Goal: Task Accomplishment & Management: Manage account settings

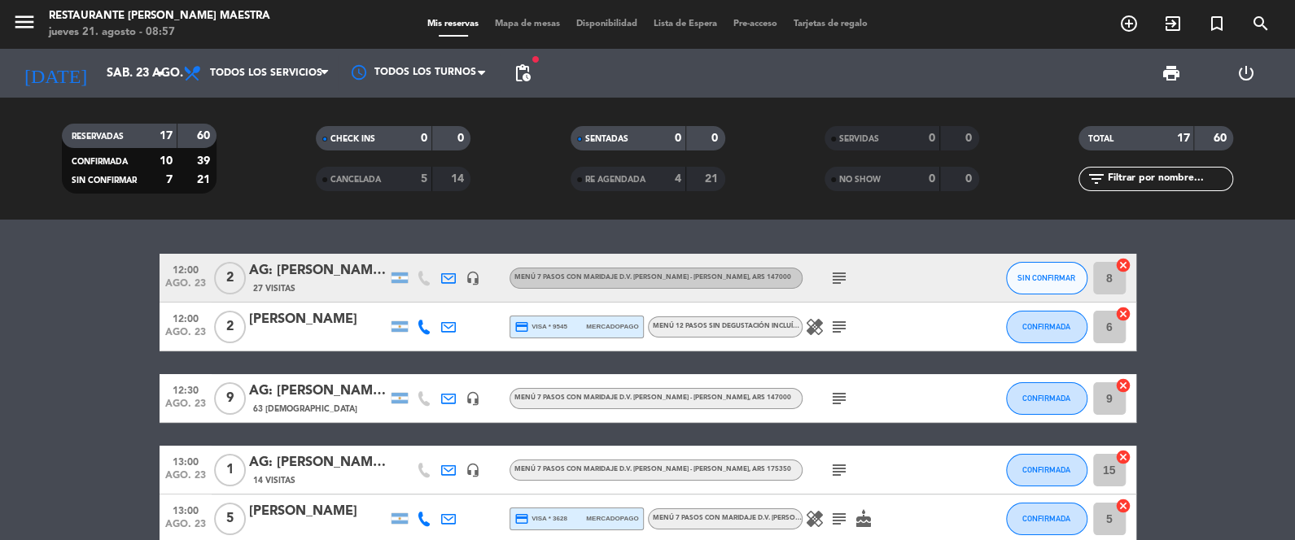
scroll to position [785, 0]
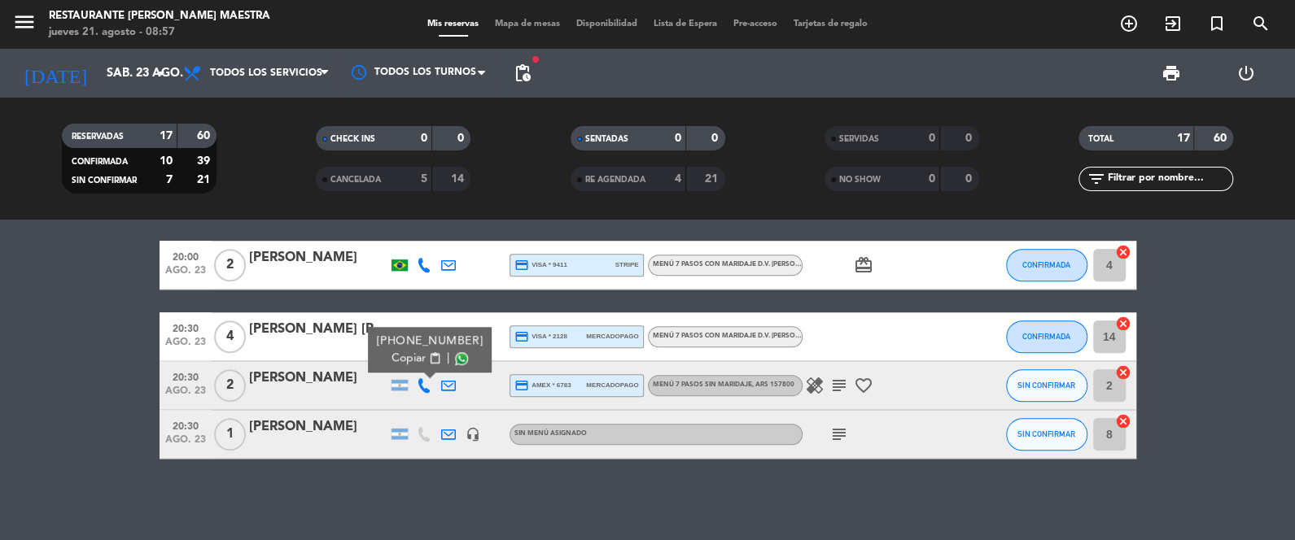
click at [476, 431] on icon "headset_mic" at bounding box center [473, 434] width 15 height 15
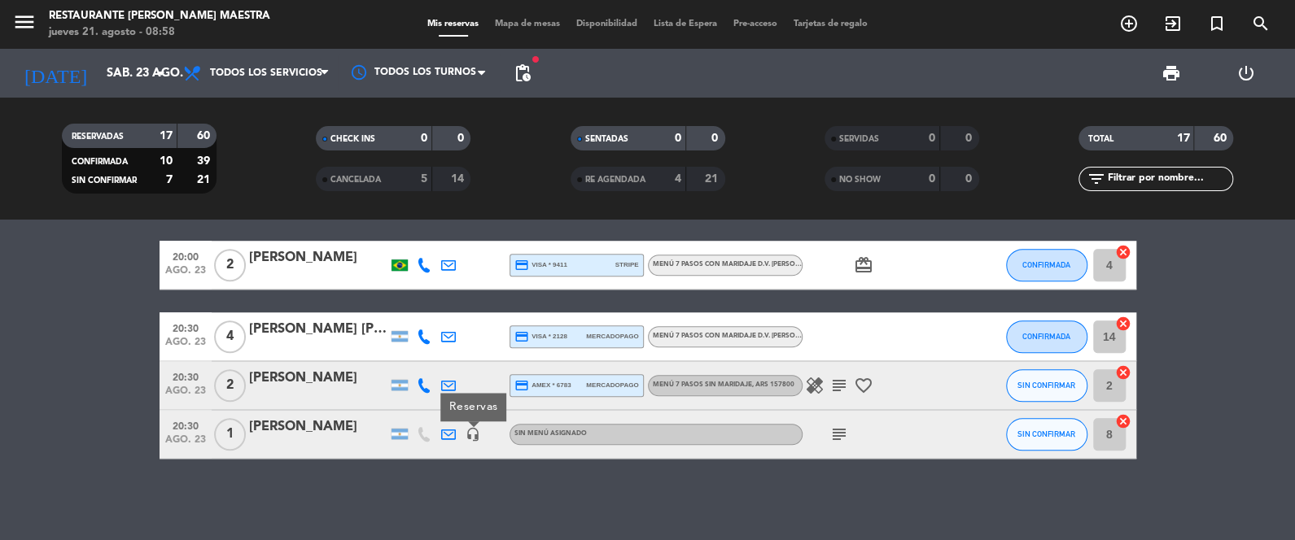
click at [833, 420] on div "subject" at bounding box center [876, 434] width 147 height 48
click at [840, 426] on icon "subject" at bounding box center [839, 435] width 20 height 20
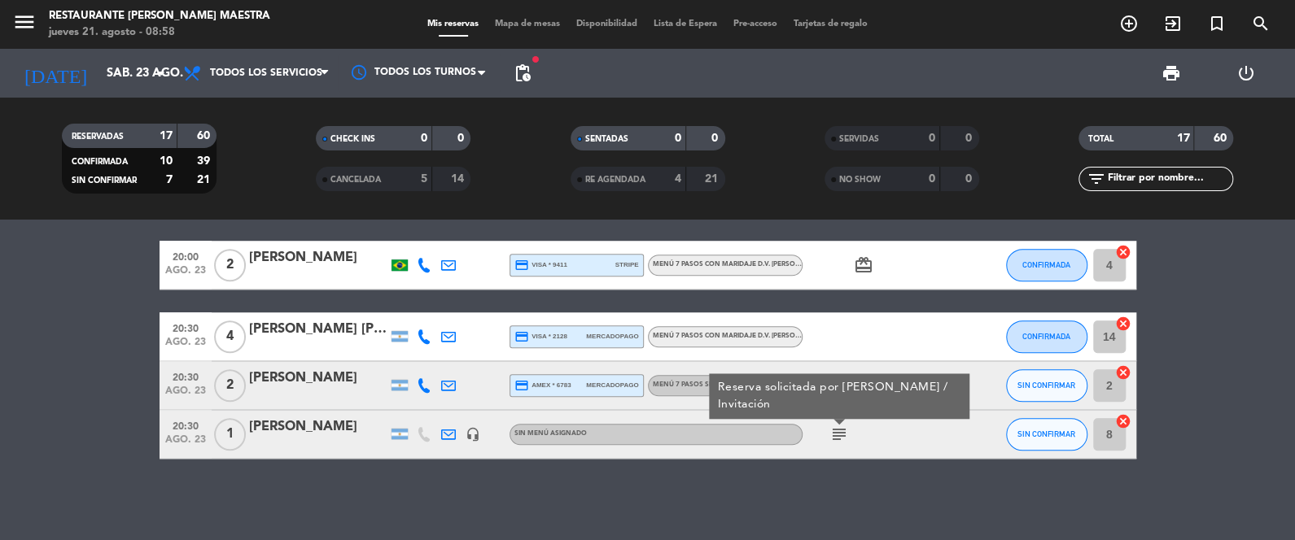
click at [818, 464] on div "12:00 [DATE] 2 AG: [PERSON_NAME] x2 / [PERSON_NAME] EXPERIENCES 27 Visitas head…" at bounding box center [647, 380] width 1295 height 321
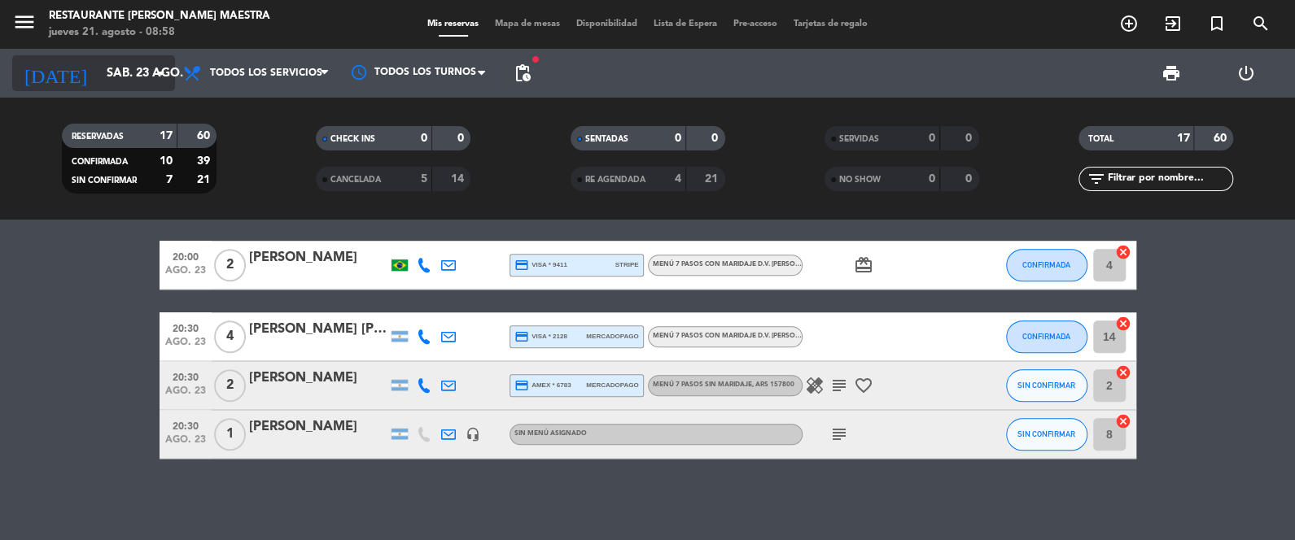
click at [129, 75] on input "sáb. 23 ago." at bounding box center [176, 74] width 156 height 30
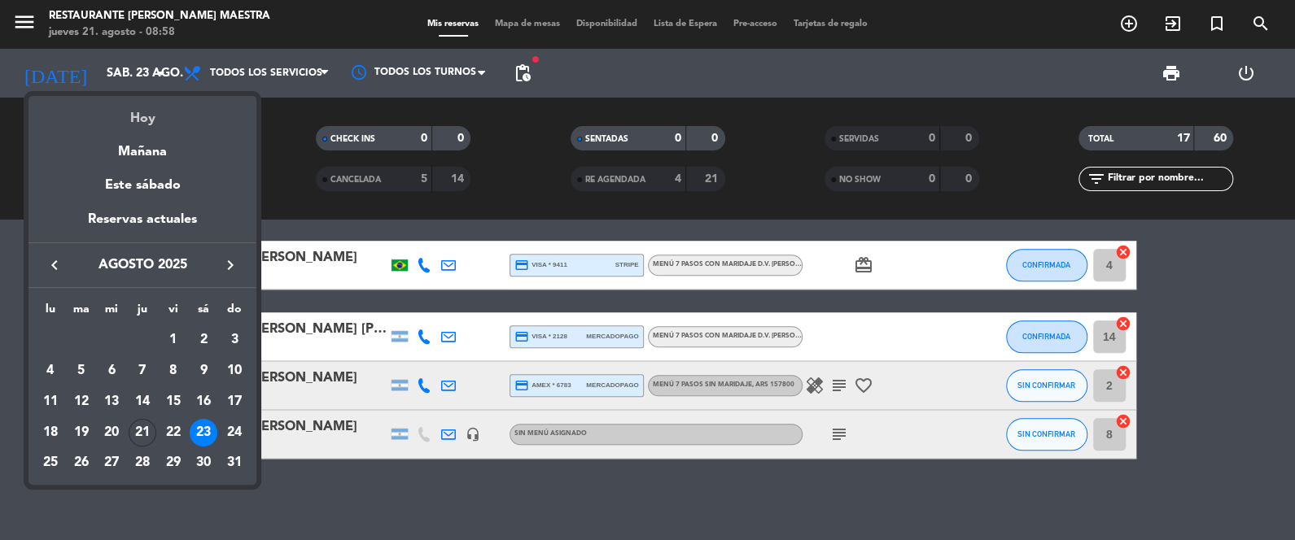
click at [152, 112] on div "Hoy" at bounding box center [142, 112] width 228 height 33
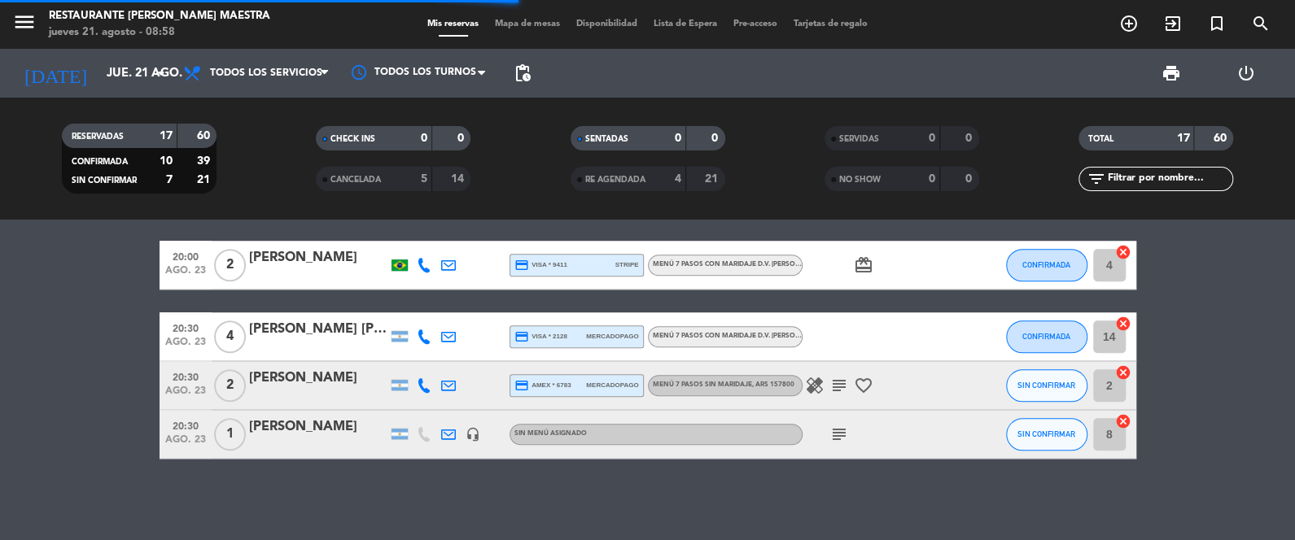
scroll to position [713, 0]
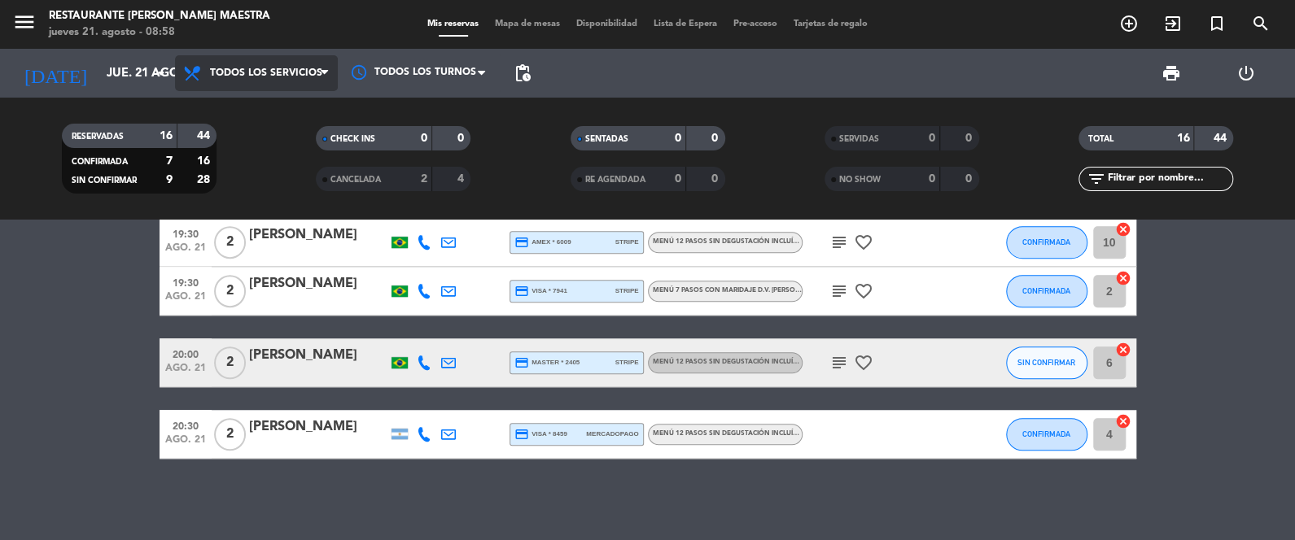
click at [269, 65] on span "Todos los servicios" at bounding box center [256, 73] width 163 height 36
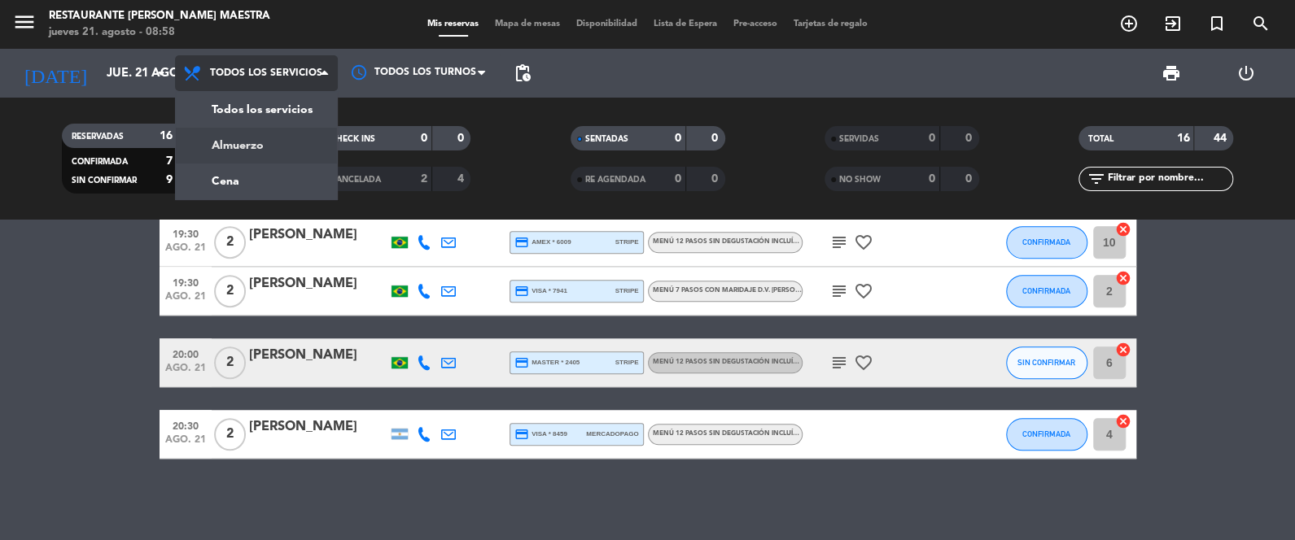
click at [289, 134] on div "menu Restaurante [PERSON_NAME] Maestra [DATE] 21. agosto - 08:58 Mis reservas M…" at bounding box center [647, 110] width 1295 height 220
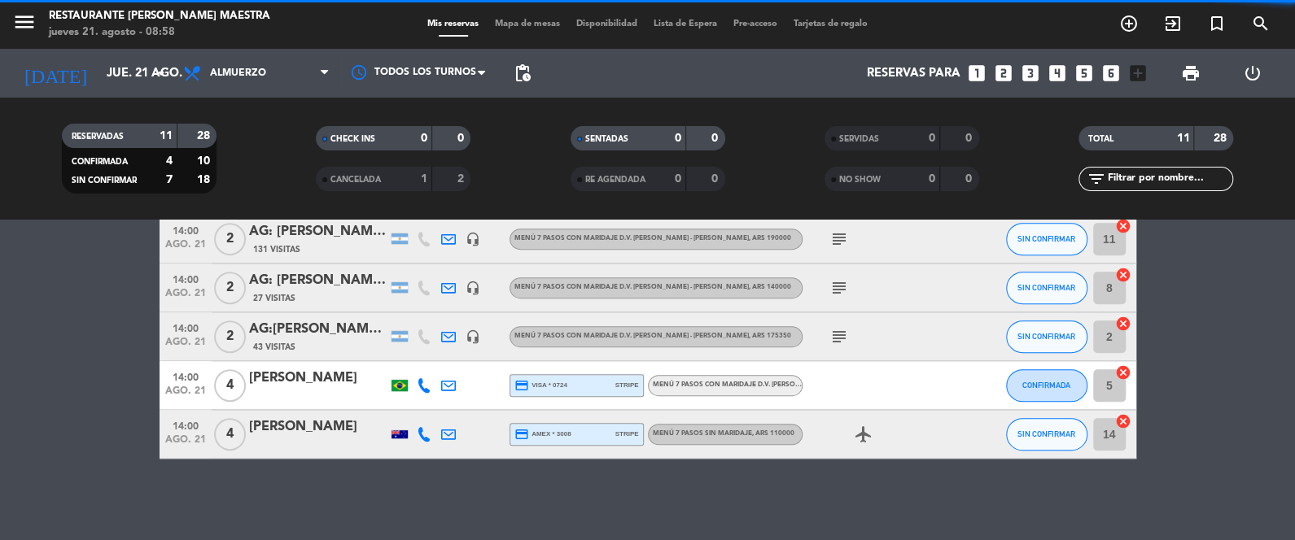
scroll to position [441, 0]
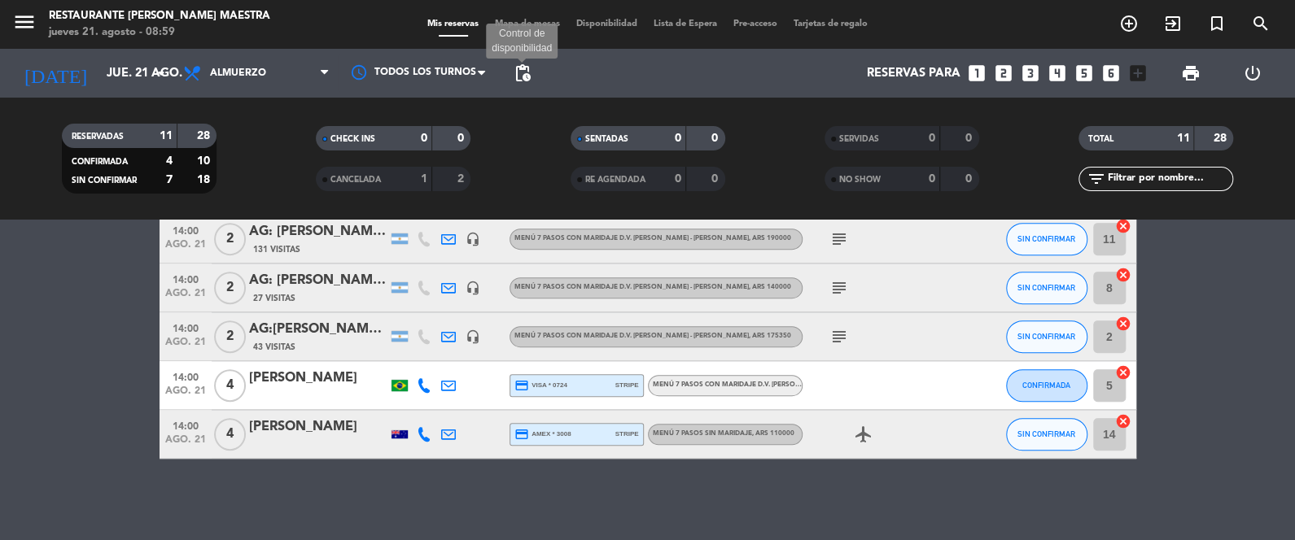
click at [523, 76] on span "pending_actions" at bounding box center [523, 73] width 20 height 20
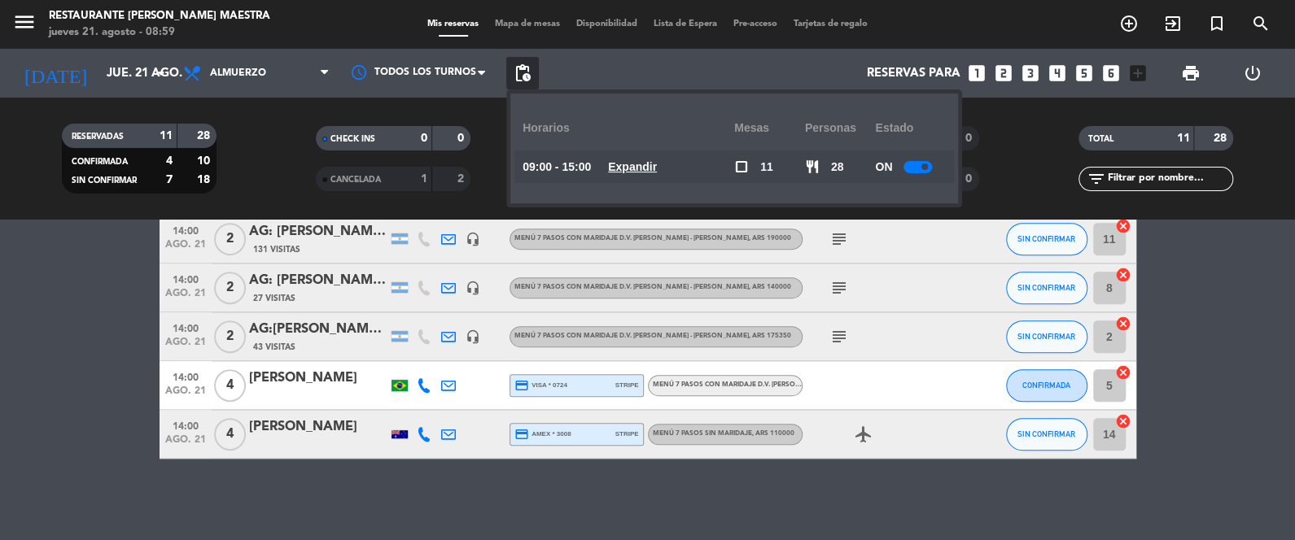
click at [914, 155] on div "ON" at bounding box center [910, 167] width 71 height 33
click at [918, 162] on div at bounding box center [917, 167] width 28 height 12
drag, startPoint x: 1223, startPoint y: 330, endPoint x: 1109, endPoint y: 317, distance: 114.8
click at [1222, 330] on bookings-row "12:00 [DATE] 2 [PERSON_NAME] Menú 7 pasos con maridaje D.V. [PERSON_NAME] - [PE…" at bounding box center [647, 156] width 1295 height 606
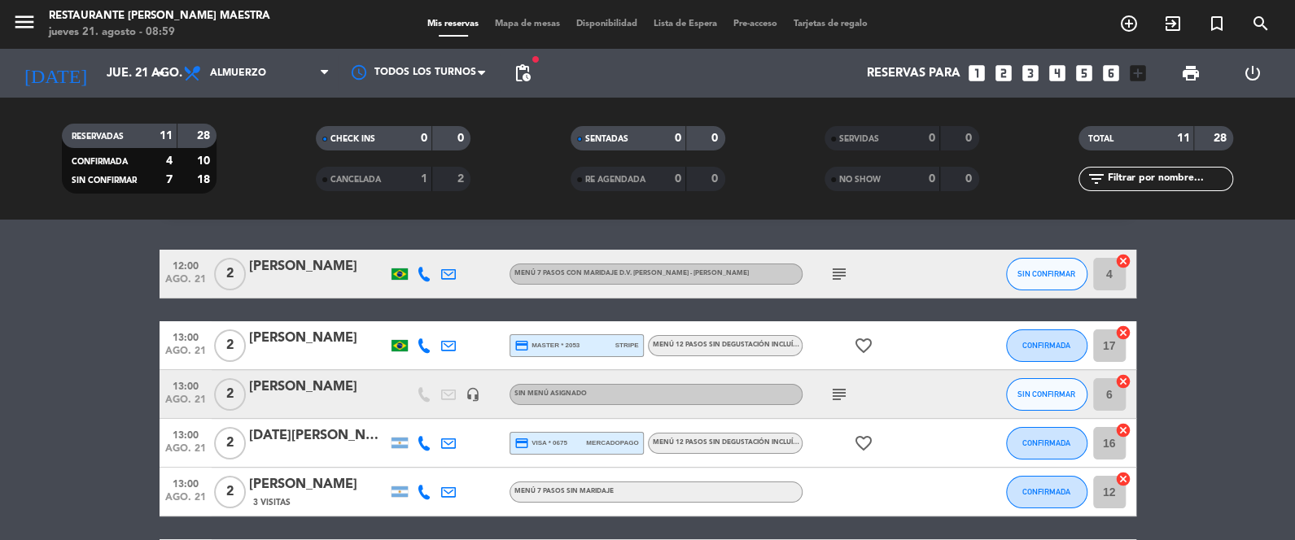
scroll to position [0, 0]
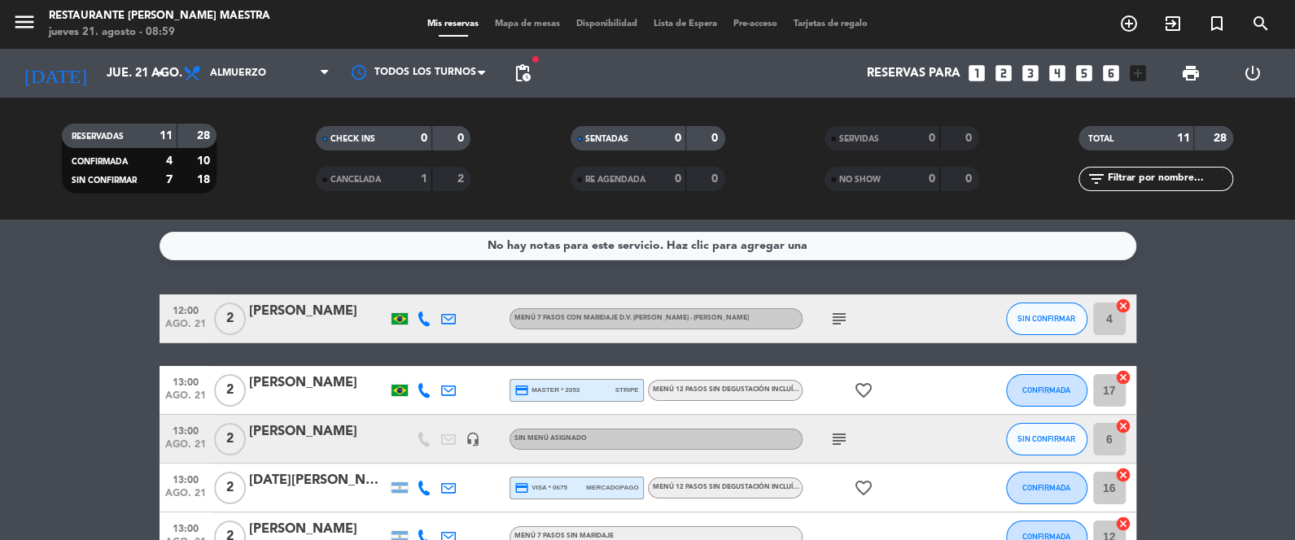
click at [833, 318] on icon "subject" at bounding box center [839, 319] width 20 height 20
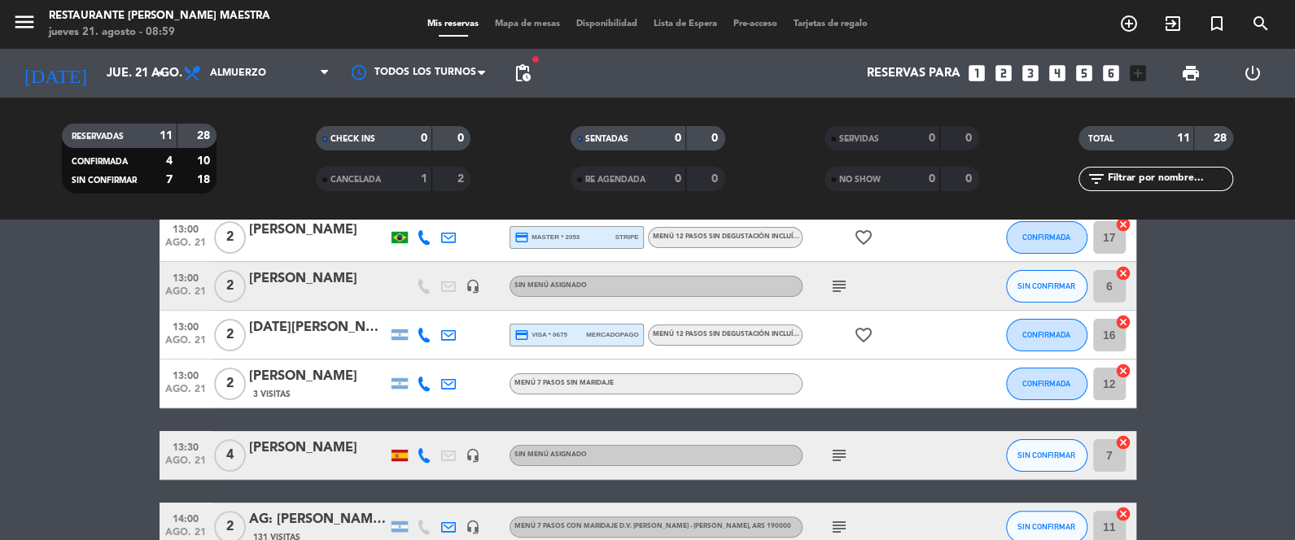
scroll to position [163, 0]
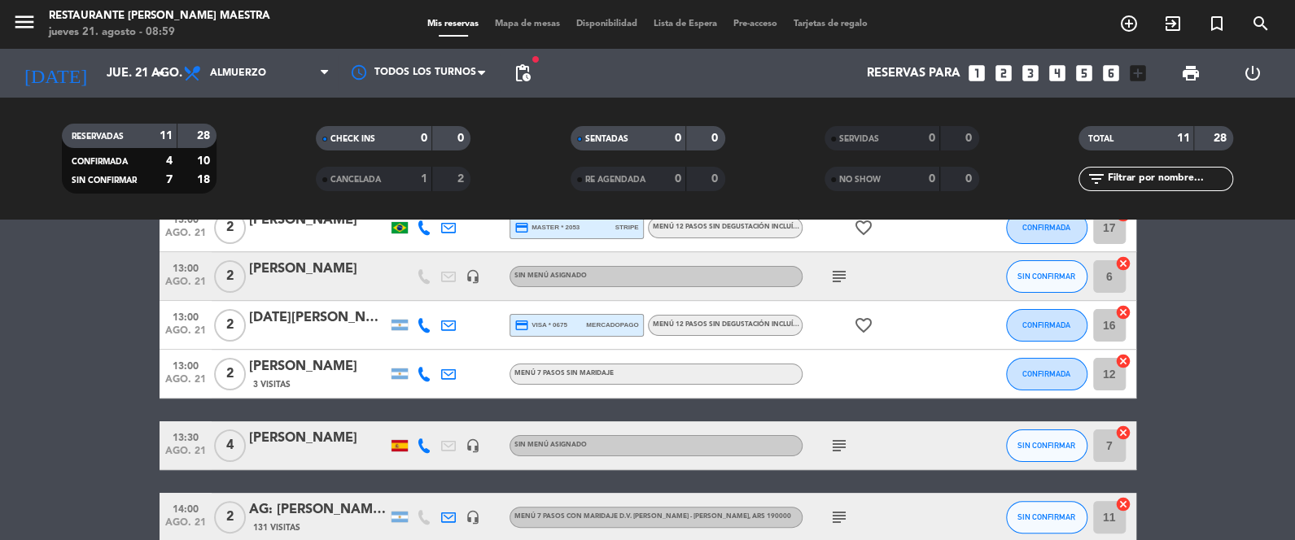
click at [1171, 75] on div "print" at bounding box center [1191, 73] width 62 height 49
click at [1183, 76] on span "print" at bounding box center [1191, 73] width 20 height 20
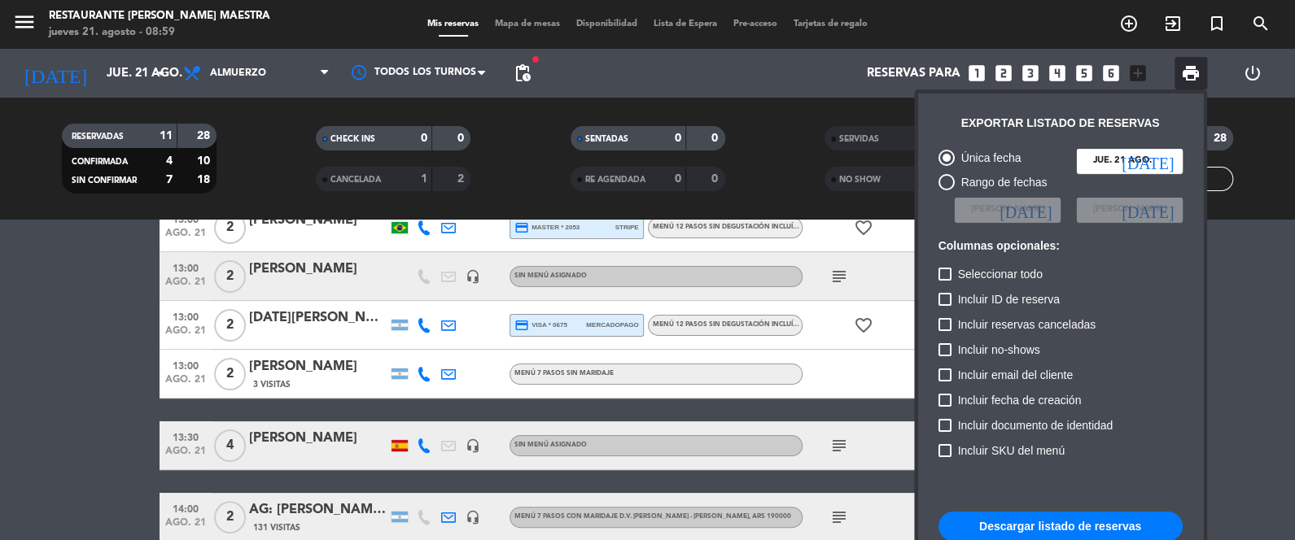
click at [1092, 512] on div "Descargar listado de reservas" at bounding box center [1060, 526] width 244 height 29
click at [1108, 514] on button "Descargar listado de reservas" at bounding box center [1060, 526] width 244 height 29
click at [709, 230] on div at bounding box center [647, 270] width 1295 height 540
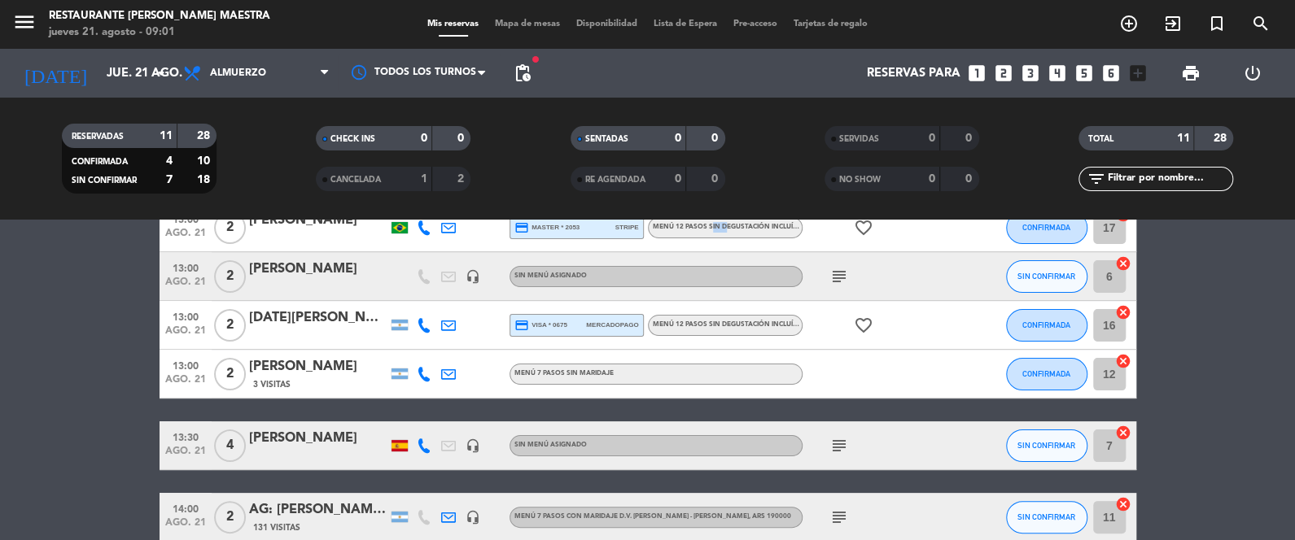
click at [709, 230] on span "Menú 12 pasos sin degustación incluída" at bounding box center [728, 227] width 150 height 7
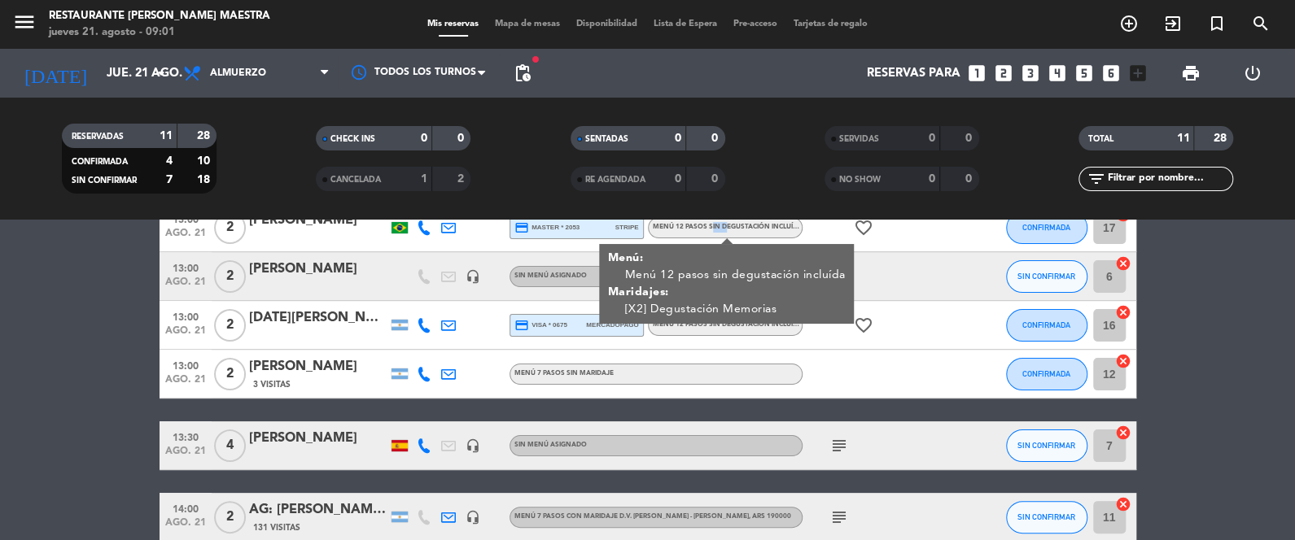
click at [709, 230] on span "Menú 12 pasos sin degustación incluída" at bounding box center [728, 227] width 150 height 7
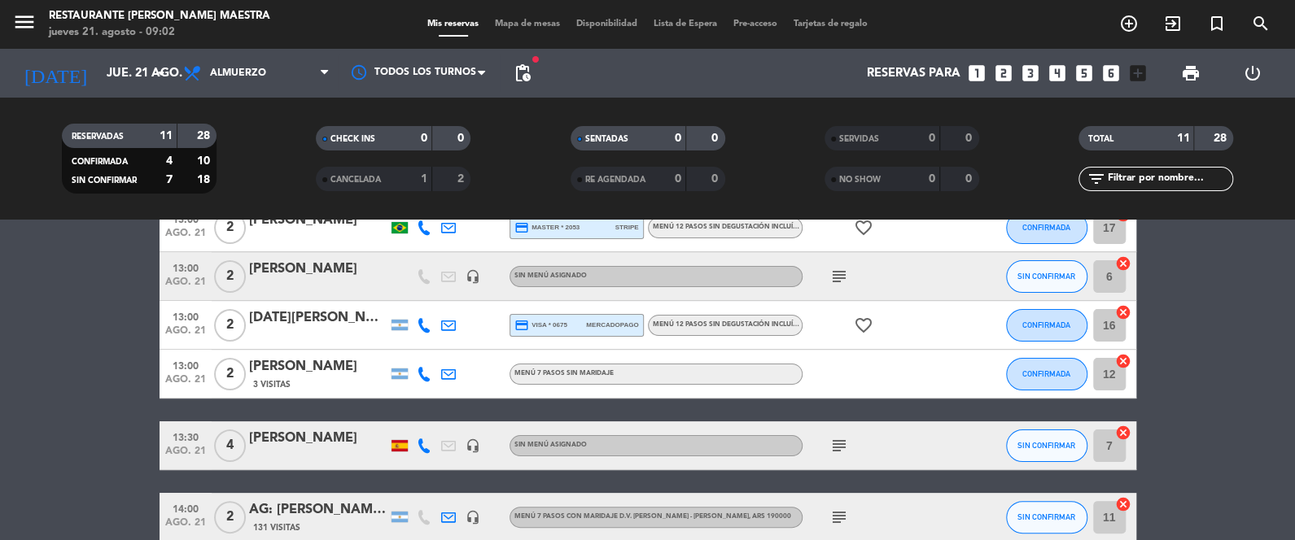
click at [767, 321] on span "Menú 12 pasos sin degustación incluída" at bounding box center [728, 324] width 150 height 7
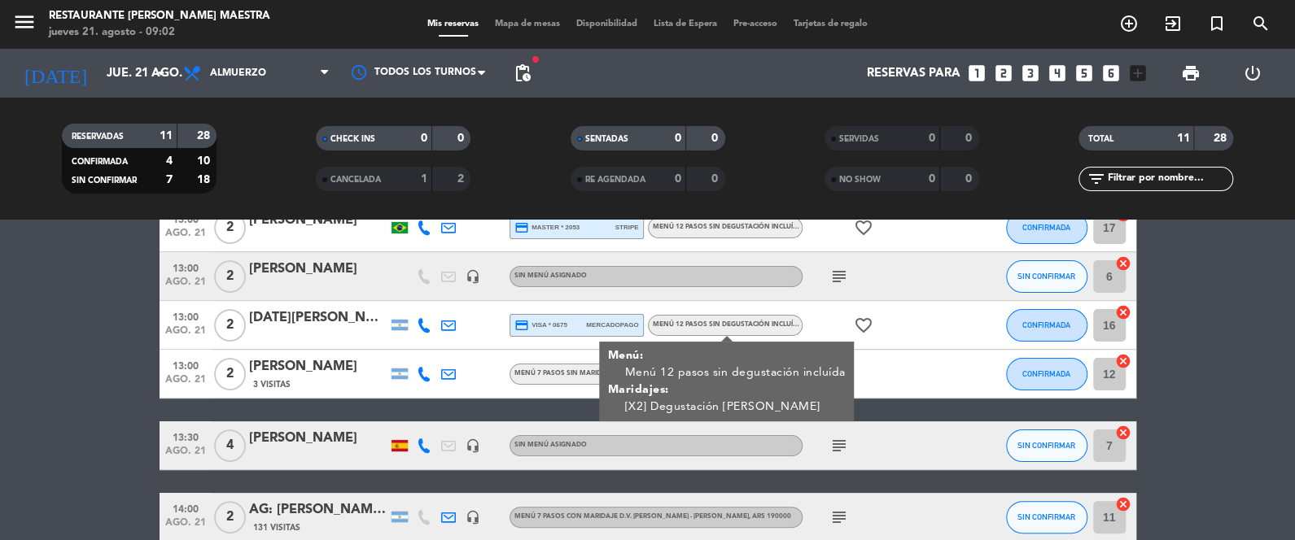
click at [767, 321] on span "Menú 12 pasos sin degustación incluída" at bounding box center [728, 324] width 150 height 7
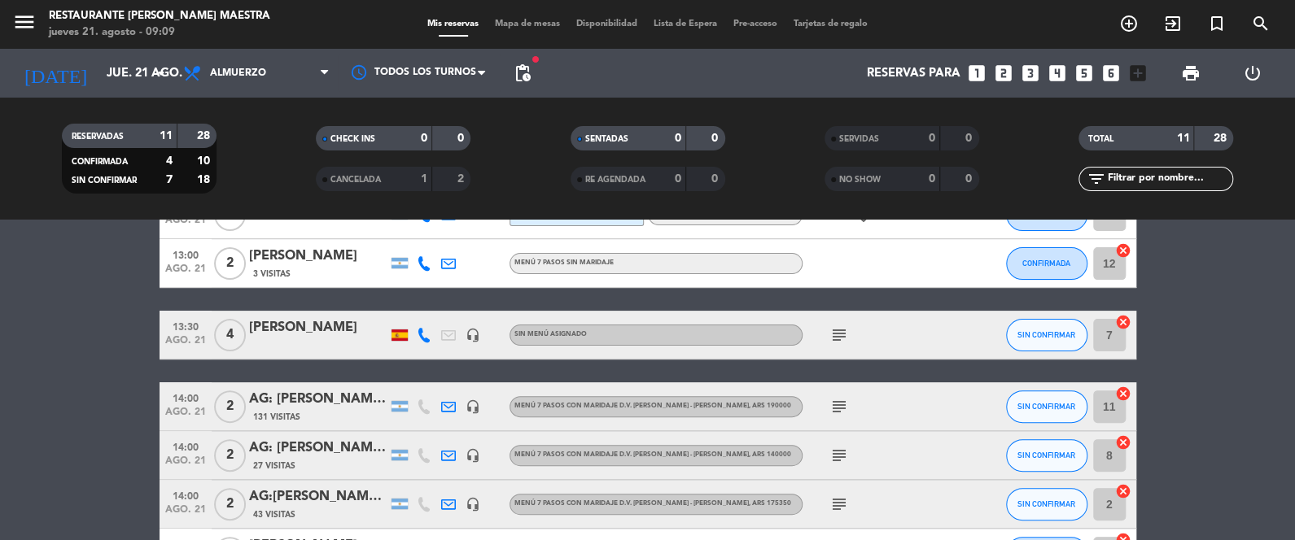
scroll to position [285, 0]
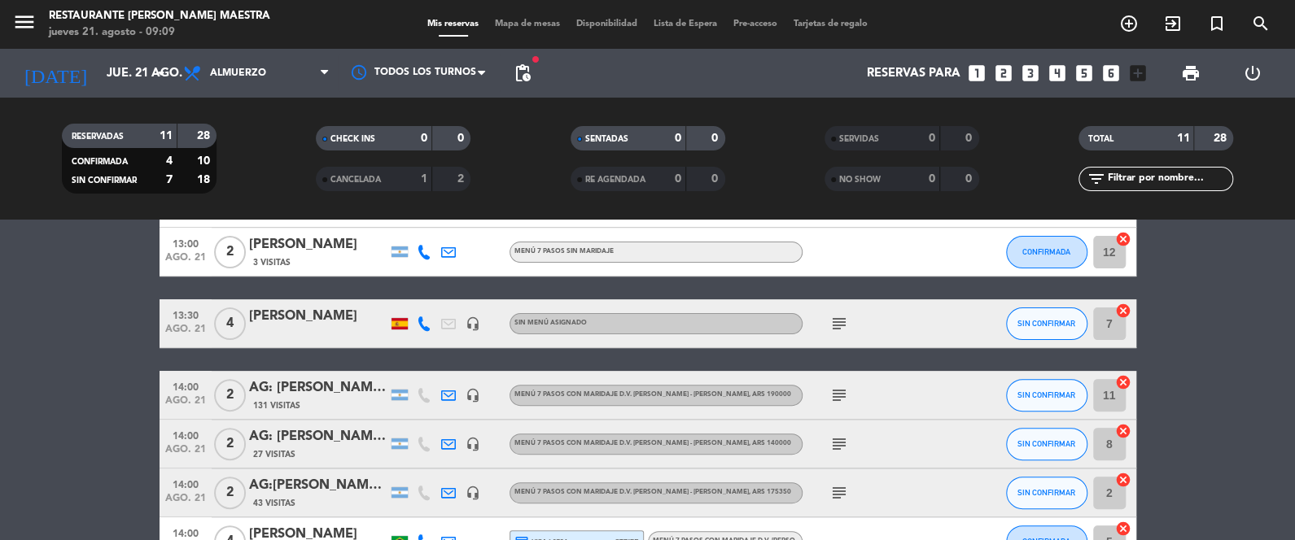
click at [841, 388] on icon "subject" at bounding box center [839, 396] width 20 height 20
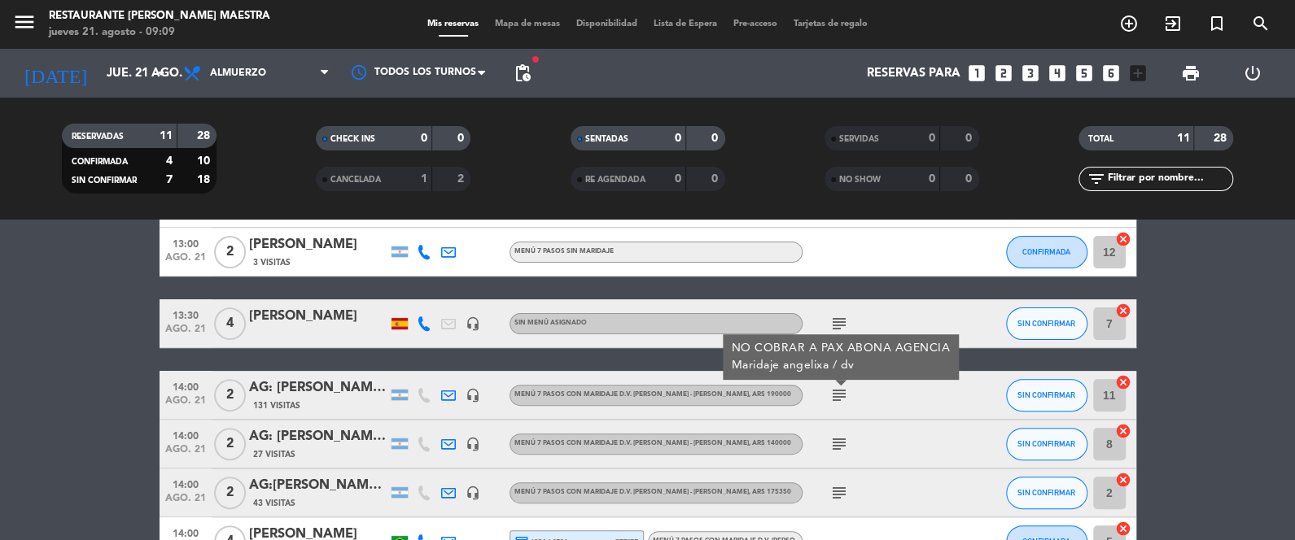
click at [682, 396] on span "Menú 7 pasos con maridaje D.V. [PERSON_NAME] - [PERSON_NAME] , ARS 190000" at bounding box center [652, 394] width 277 height 7
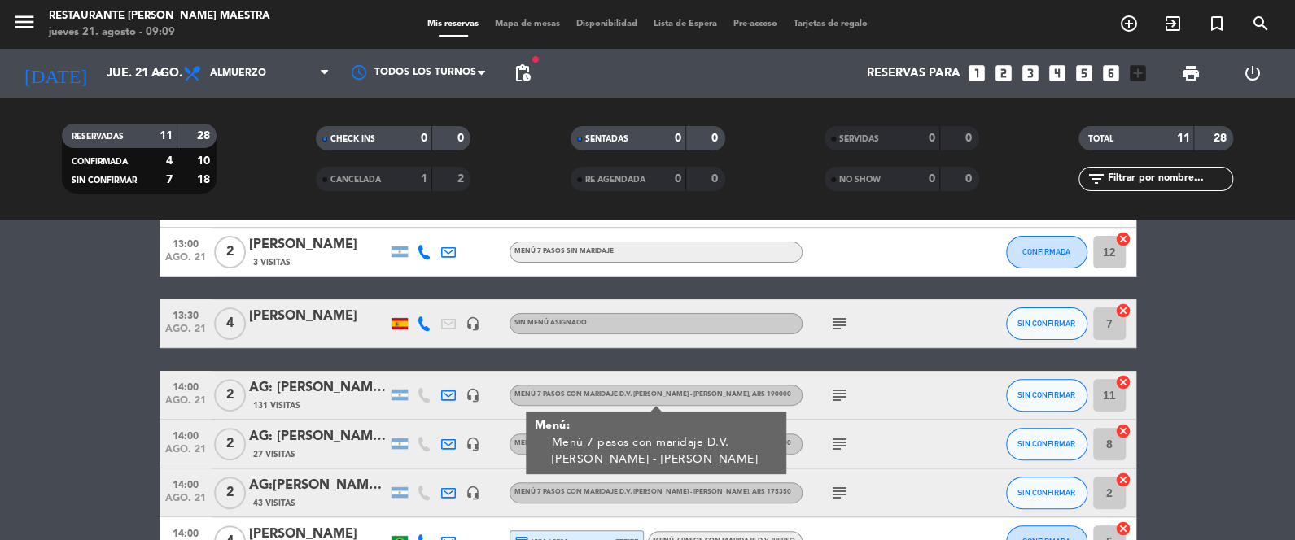
click at [418, 317] on icon at bounding box center [424, 324] width 15 height 15
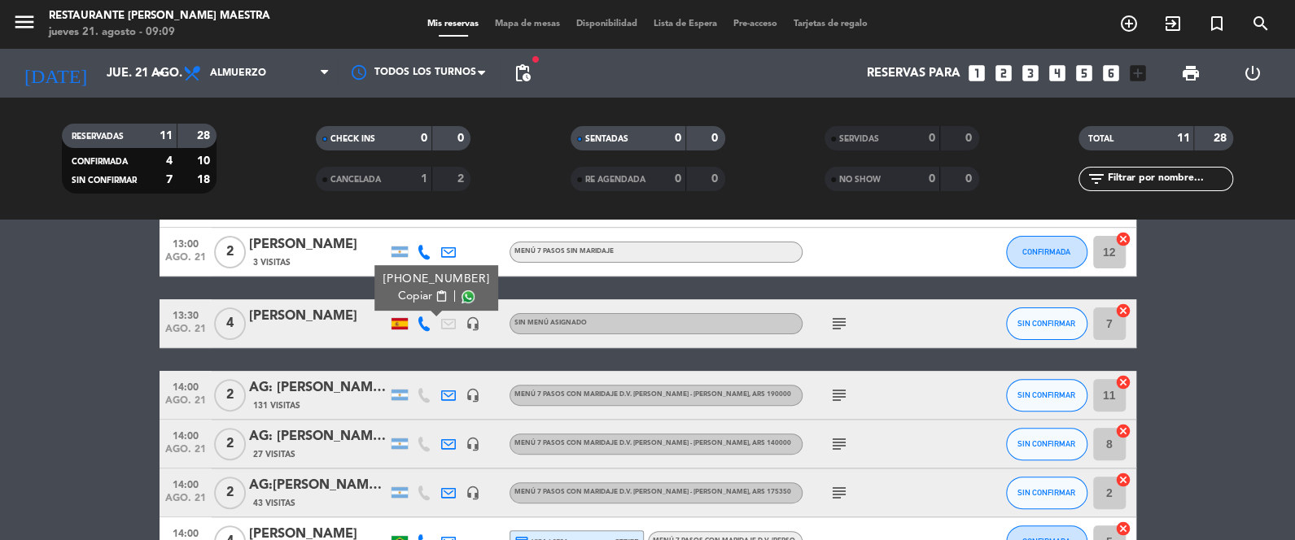
click at [454, 287] on div "[PHONE_NUMBER]" at bounding box center [436, 279] width 107 height 17
click at [461, 296] on span at bounding box center [467, 297] width 13 height 13
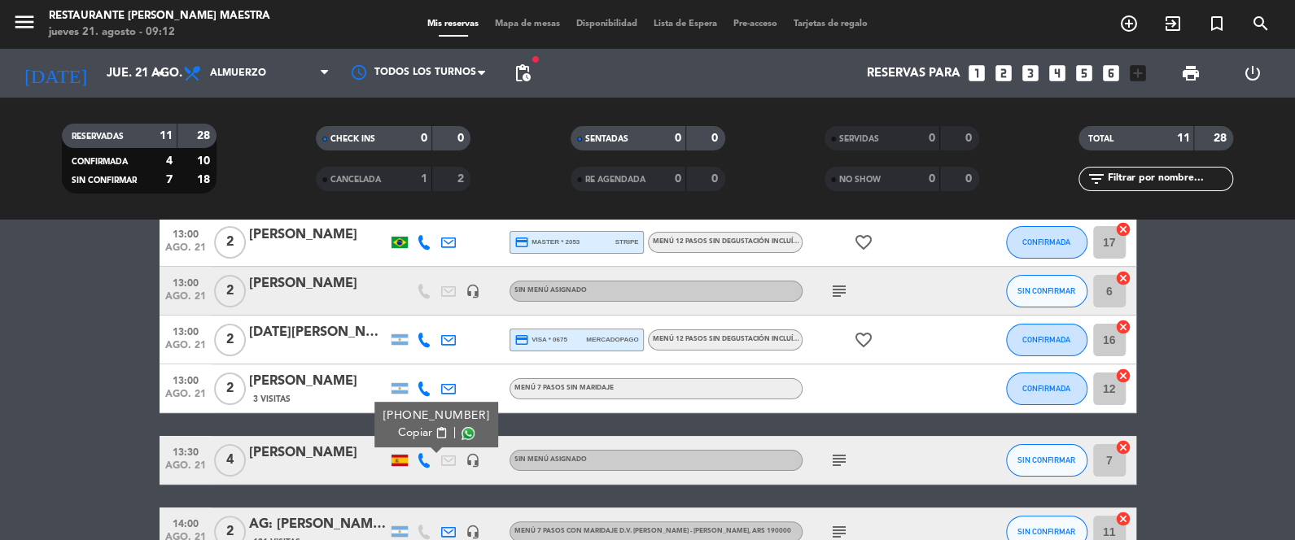
scroll to position [163, 0]
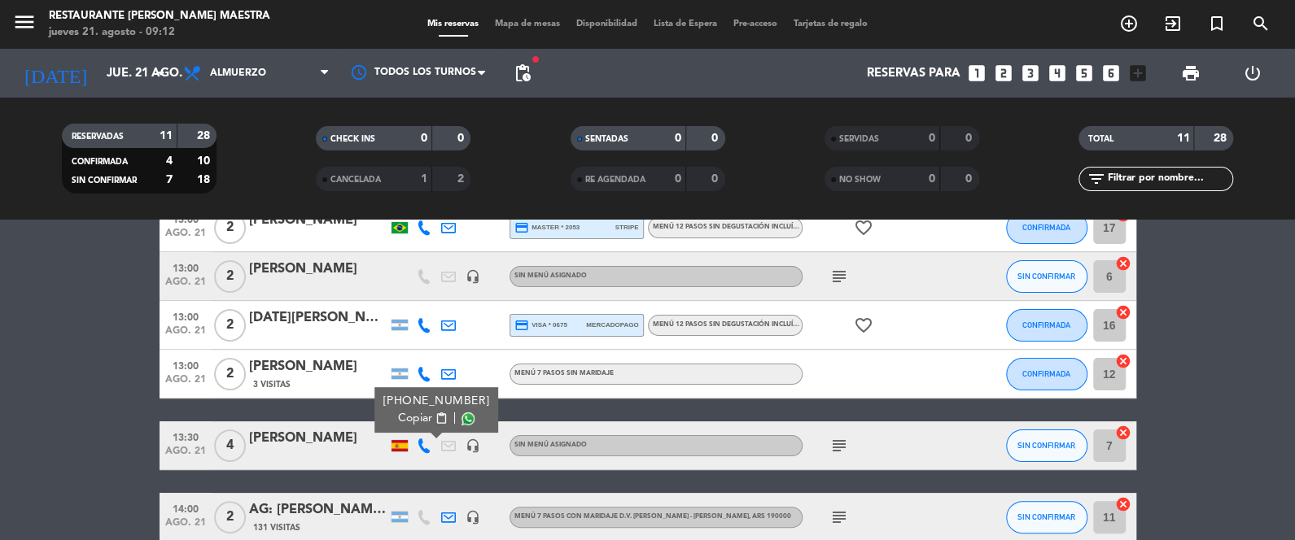
click at [430, 377] on icon at bounding box center [424, 374] width 15 height 15
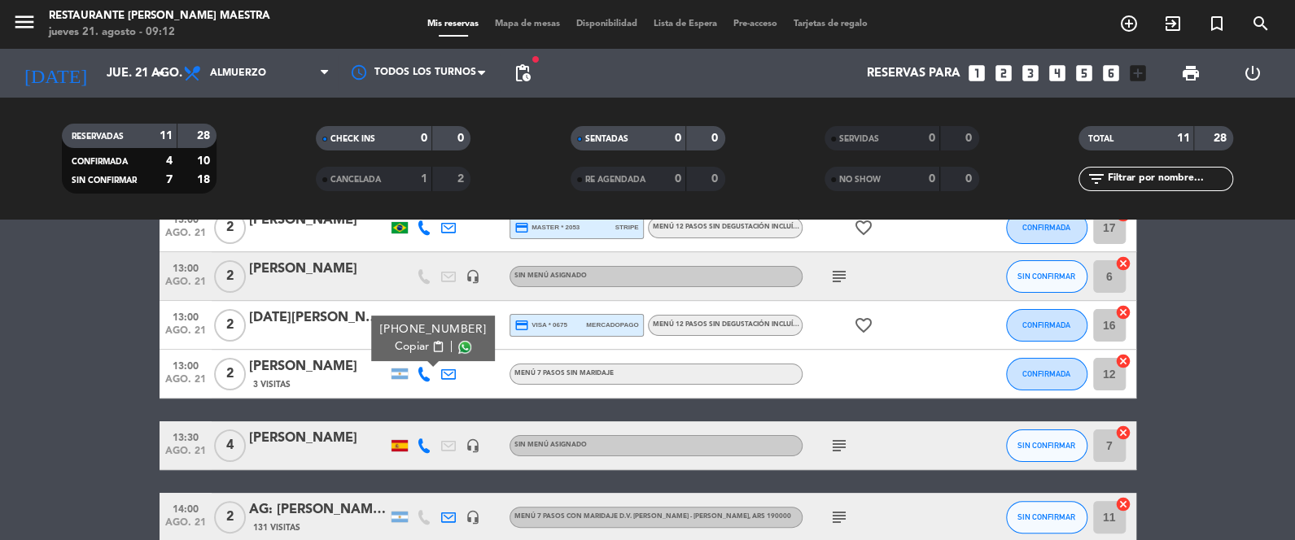
click at [458, 341] on span at bounding box center [464, 347] width 13 height 13
click at [414, 348] on span "Copiar" at bounding box center [412, 347] width 34 height 17
click at [120, 73] on input "jue. 21 ago." at bounding box center [176, 74] width 156 height 30
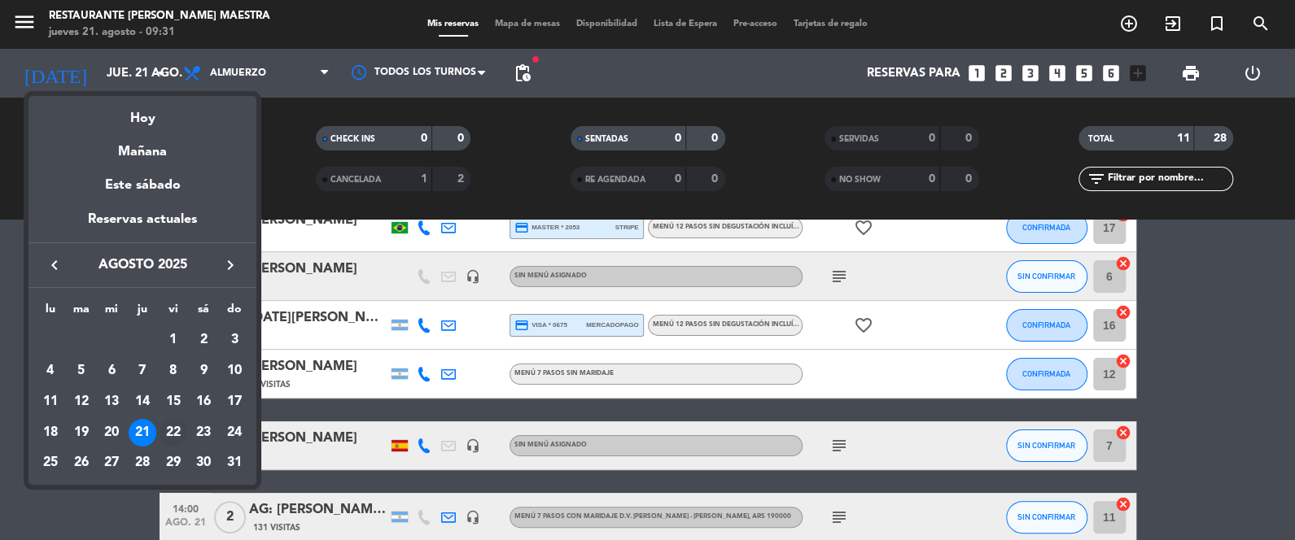
click at [162, 434] on div "22" at bounding box center [174, 433] width 28 height 28
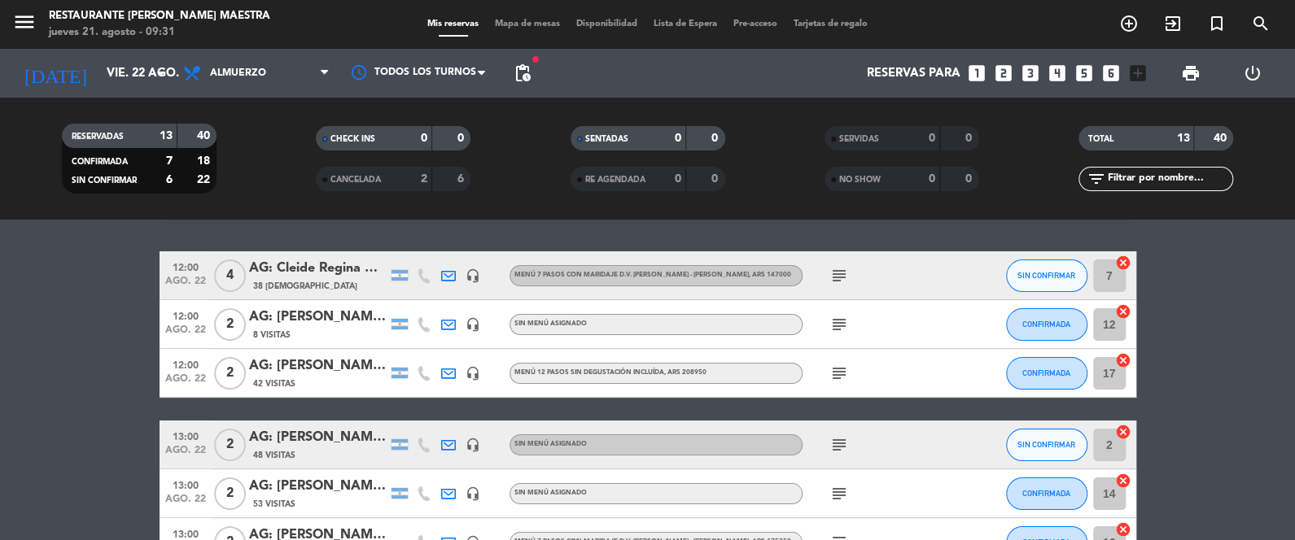
scroll to position [42, 0]
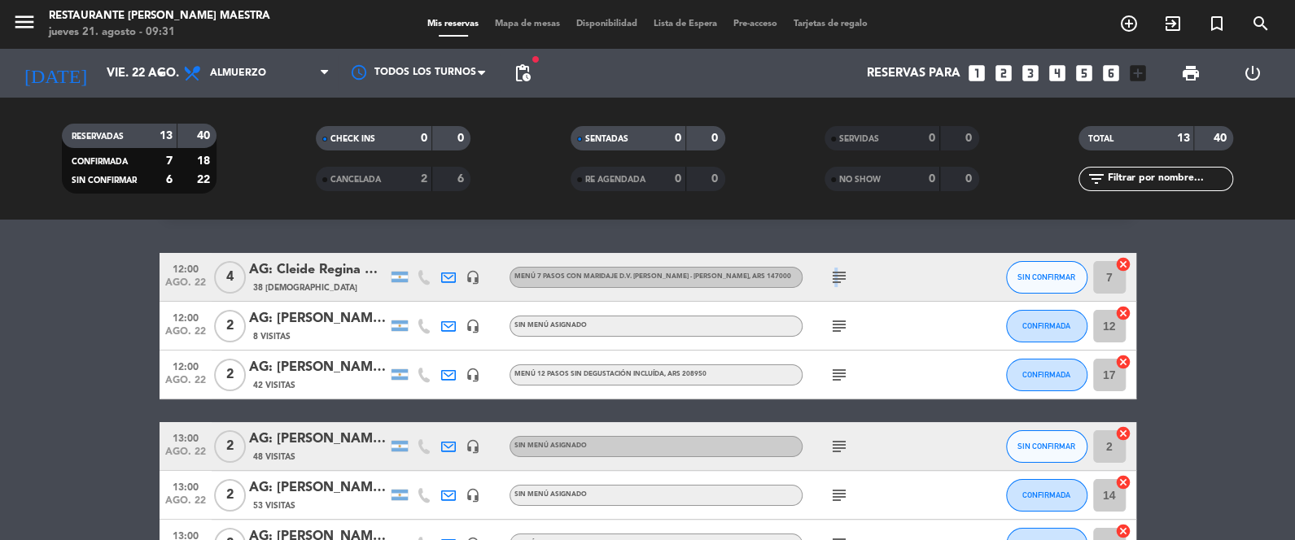
click at [833, 276] on icon "subject" at bounding box center [839, 278] width 20 height 20
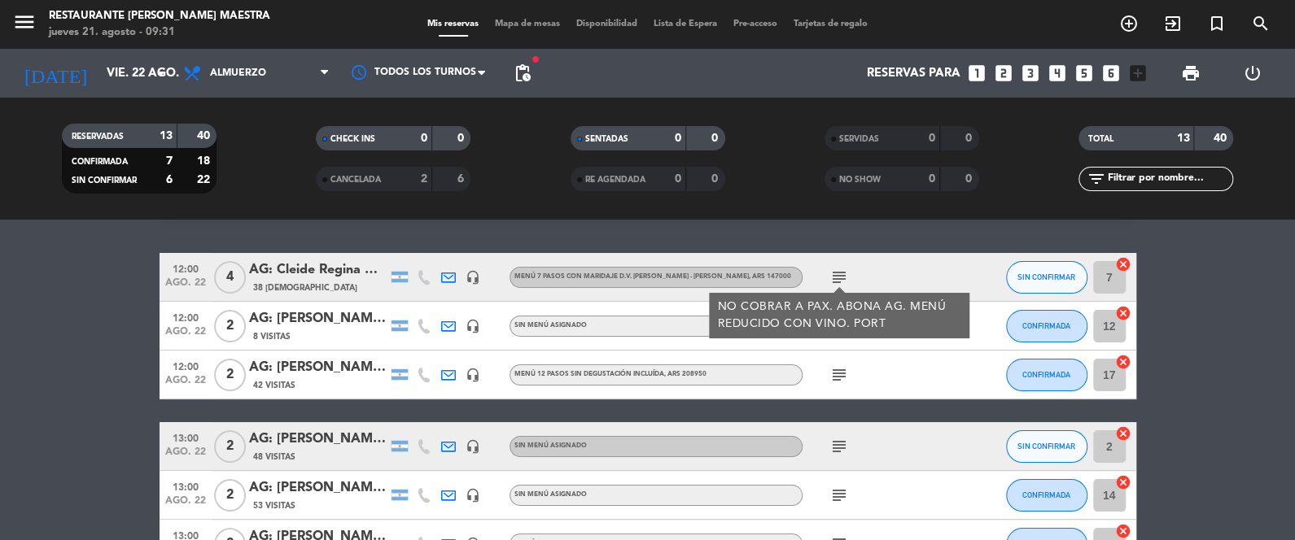
click at [884, 363] on div "subject" at bounding box center [876, 375] width 147 height 48
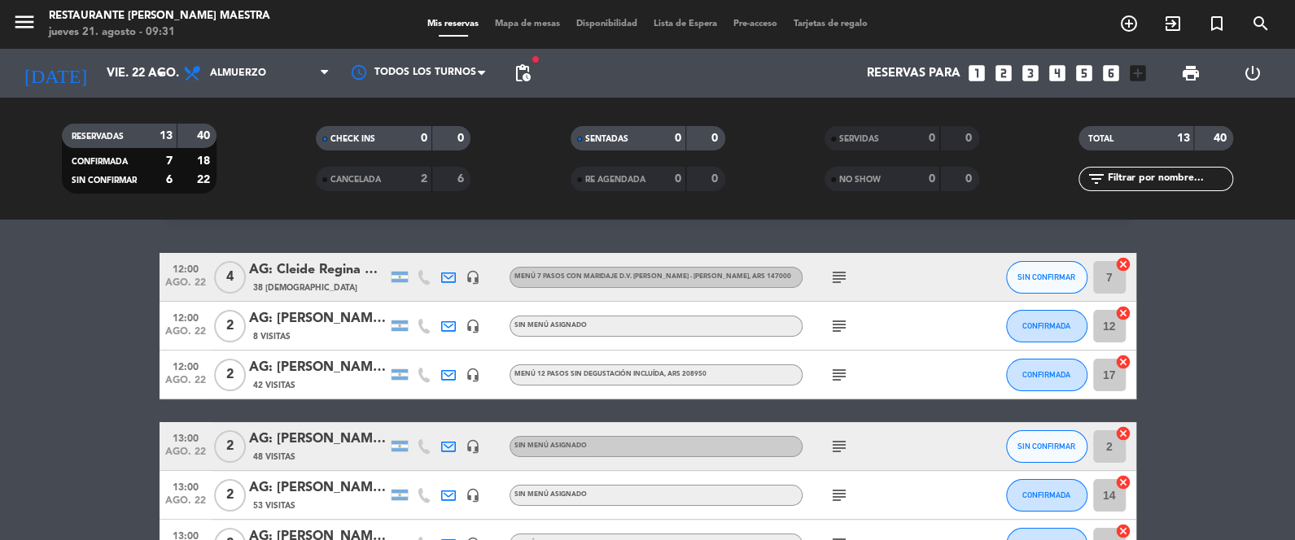
click at [842, 319] on icon "subject" at bounding box center [839, 327] width 20 height 20
click at [840, 374] on icon "subject" at bounding box center [839, 375] width 20 height 20
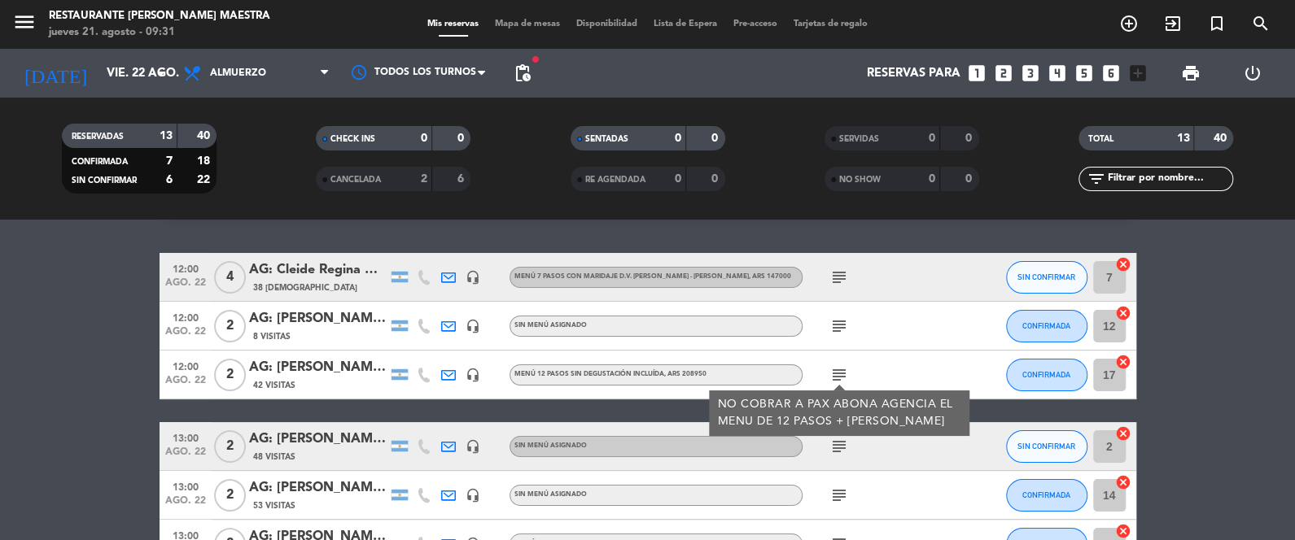
click at [832, 325] on icon "subject" at bounding box center [839, 327] width 20 height 20
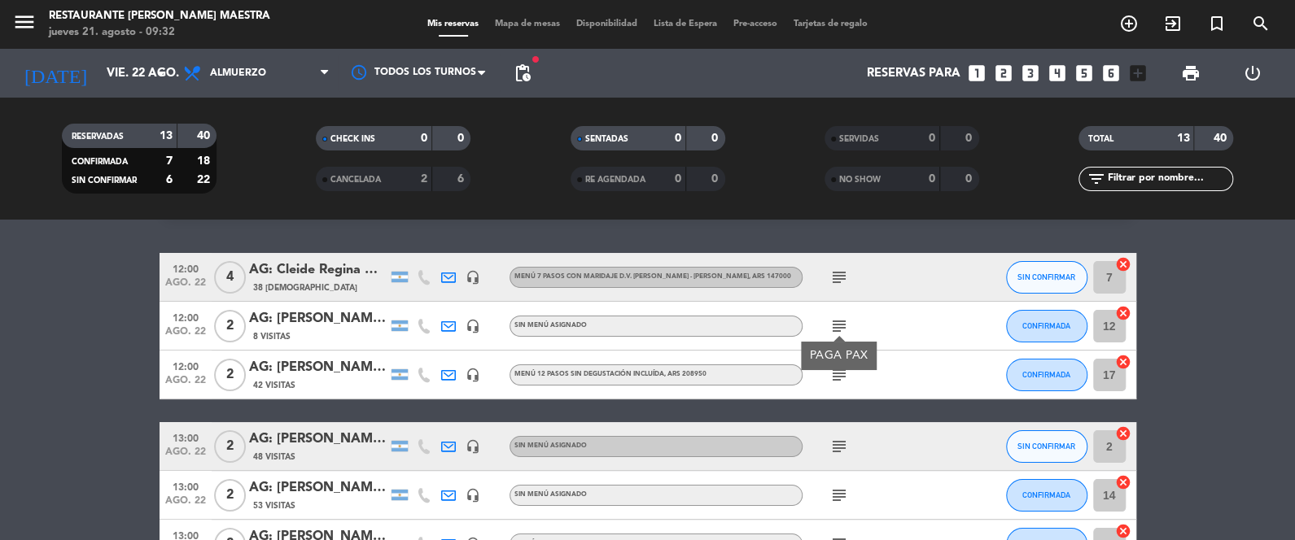
click at [832, 325] on icon "subject" at bounding box center [839, 327] width 20 height 20
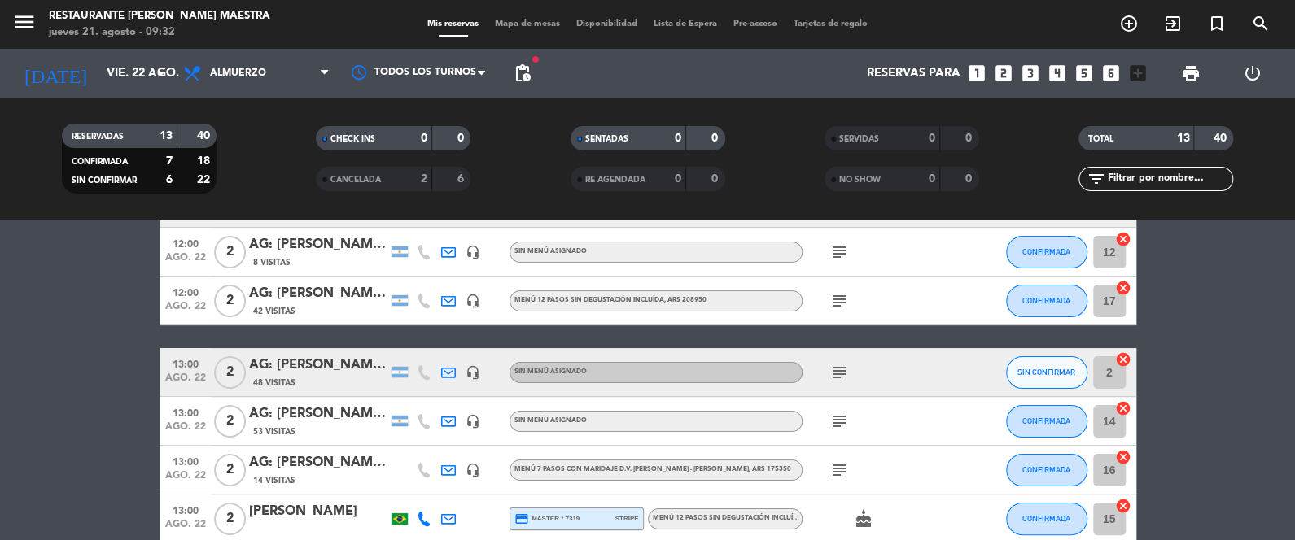
scroll to position [123, 0]
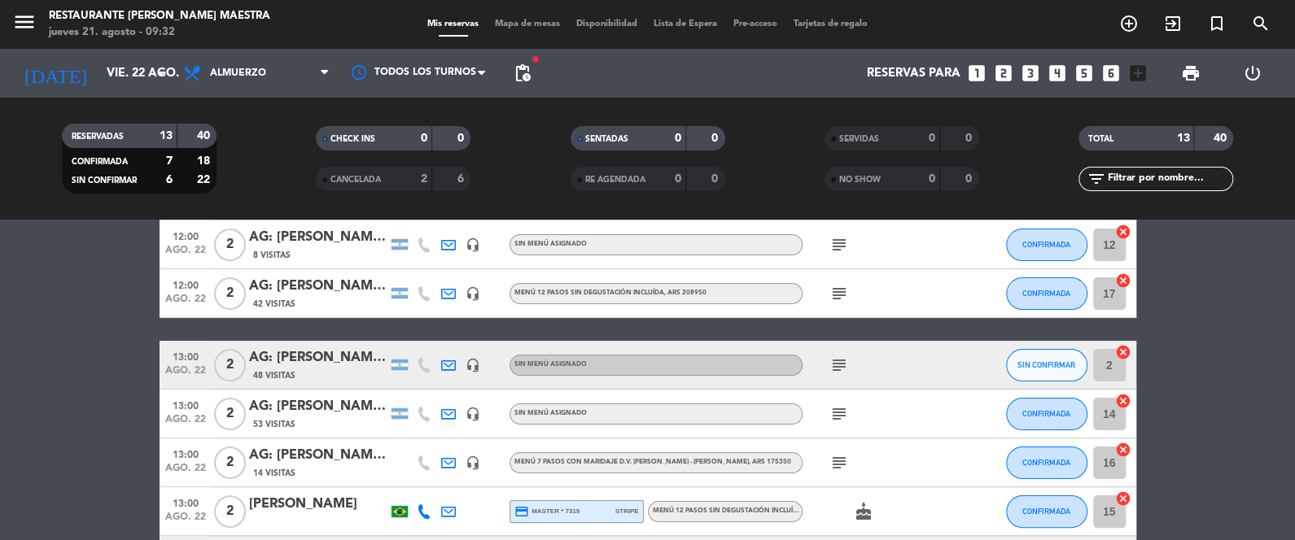
click at [847, 367] on icon "subject" at bounding box center [839, 366] width 20 height 20
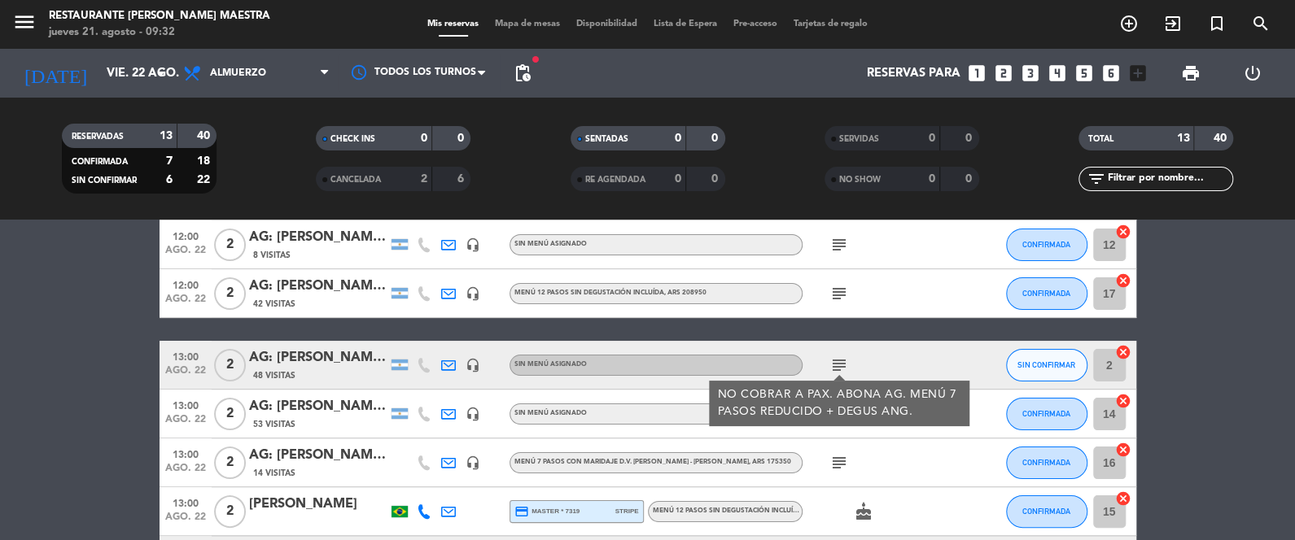
click at [847, 367] on icon "subject" at bounding box center [839, 366] width 20 height 20
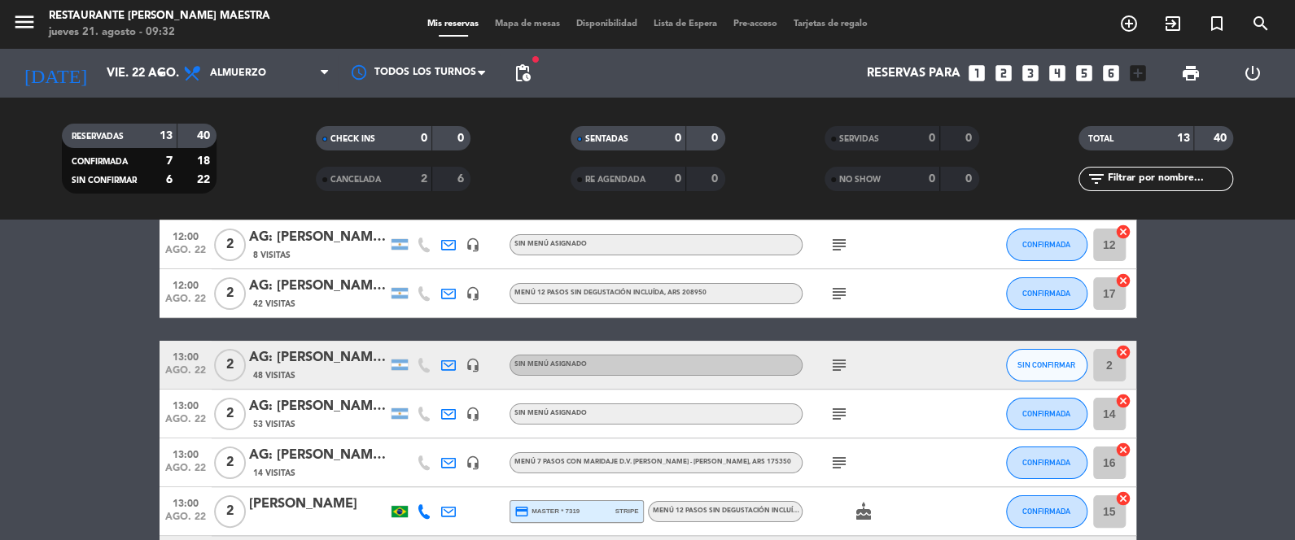
click at [838, 409] on icon "subject" at bounding box center [839, 415] width 20 height 20
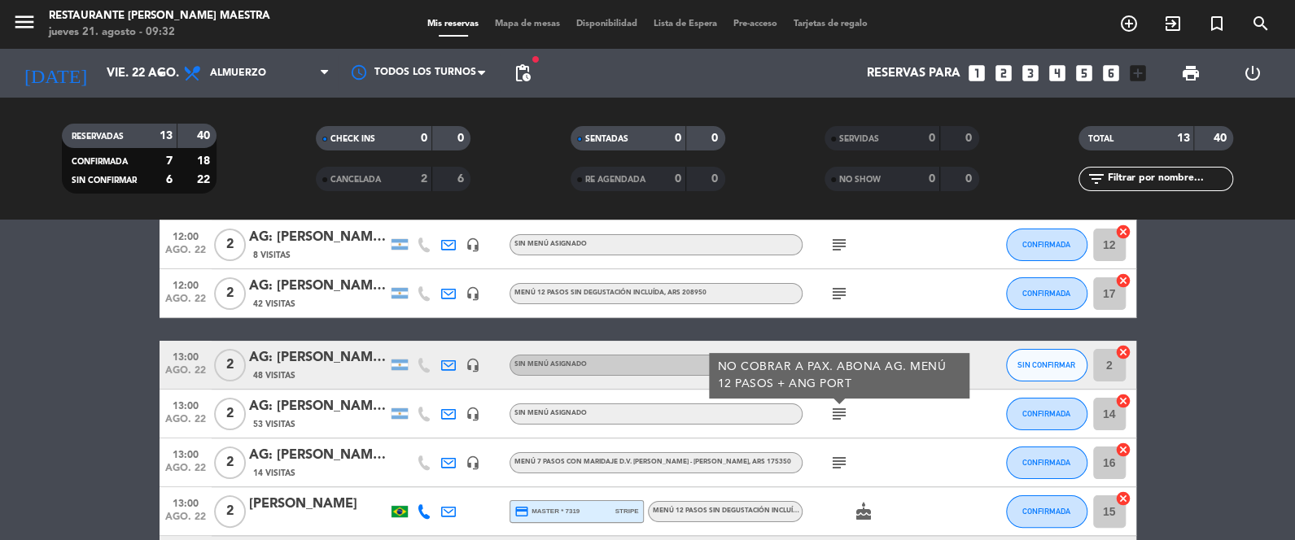
click at [842, 465] on icon "subject" at bounding box center [839, 463] width 20 height 20
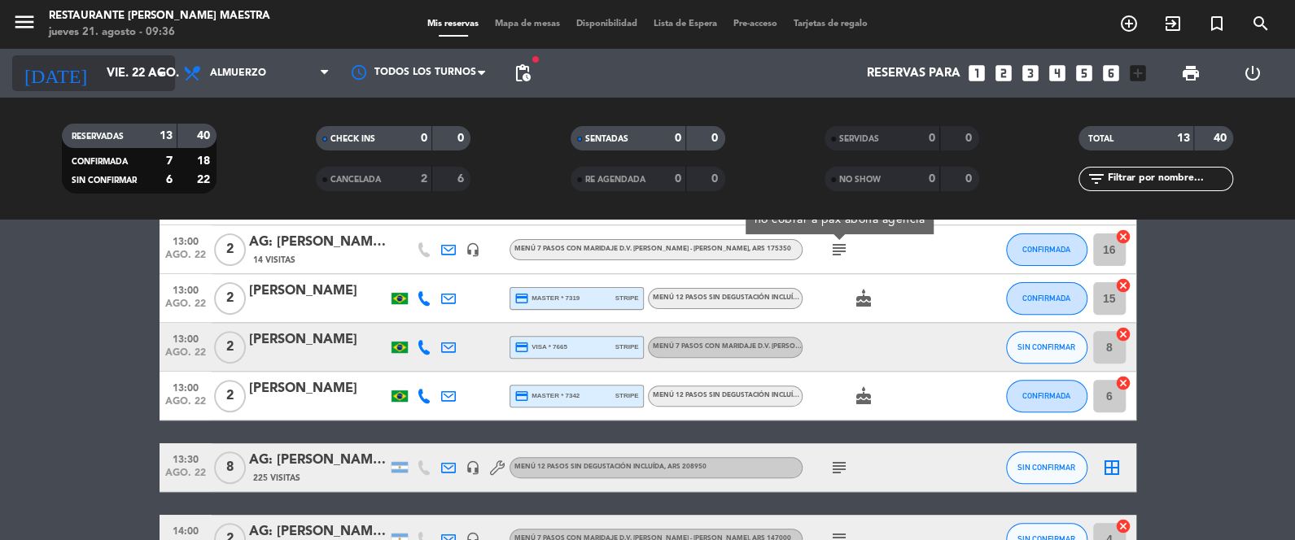
scroll to position [335, 0]
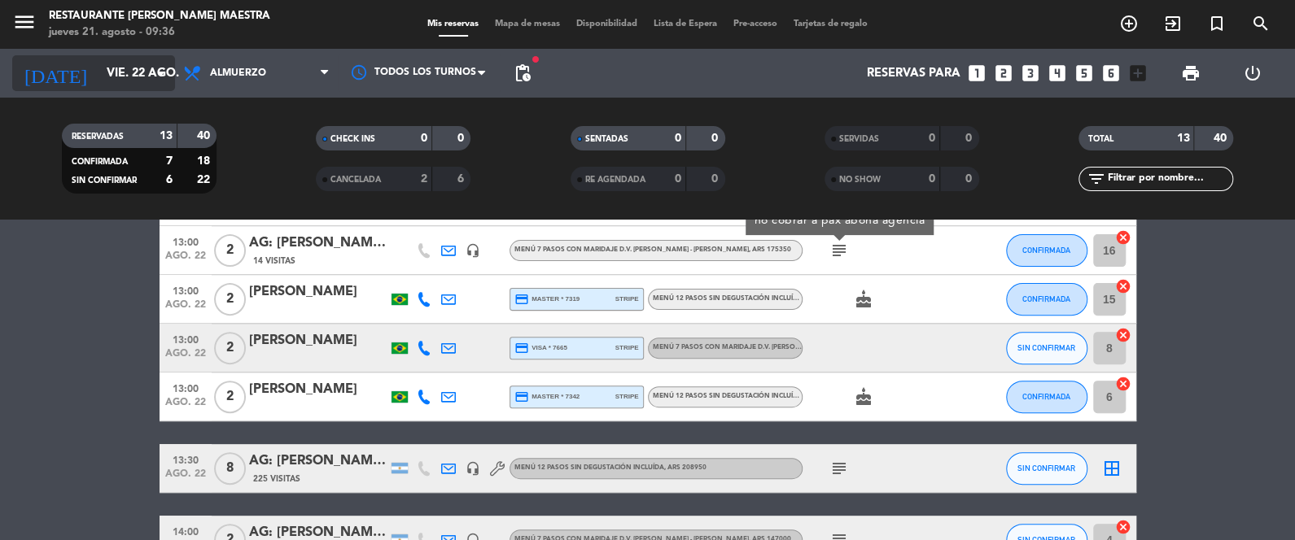
click at [98, 80] on input "vie. 22 ago." at bounding box center [176, 74] width 156 height 30
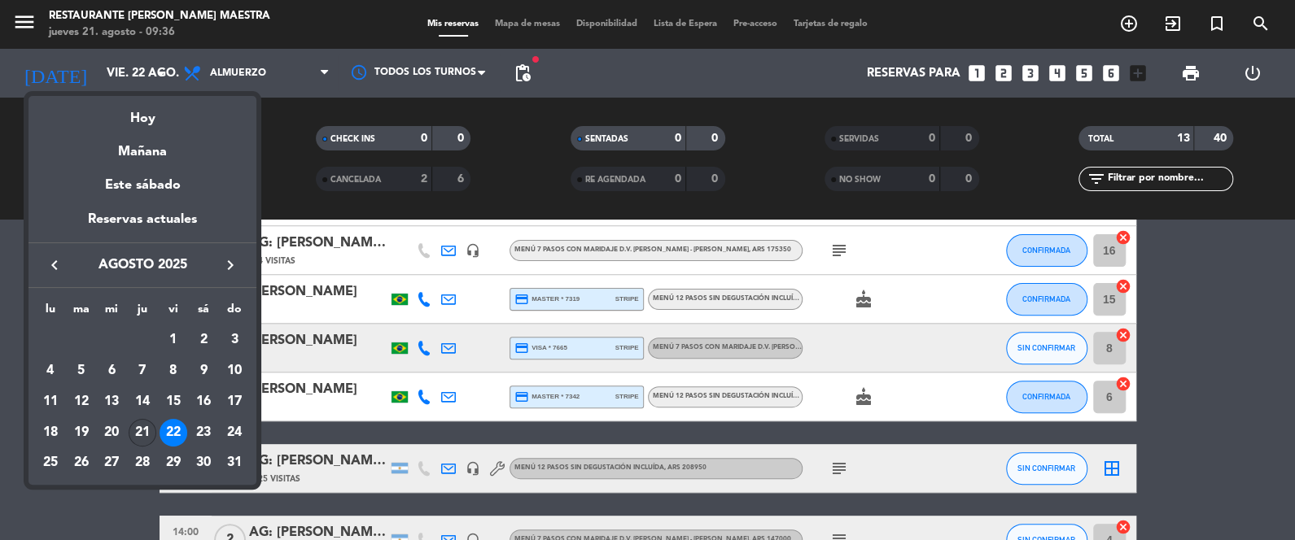
click at [144, 432] on div "21" at bounding box center [143, 433] width 28 height 28
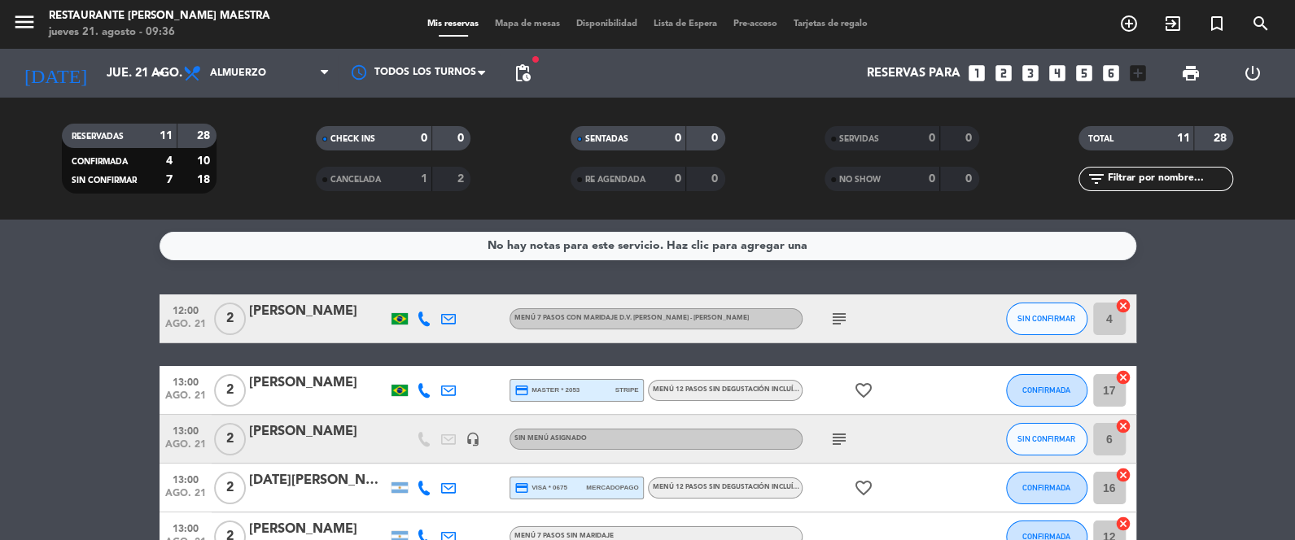
scroll to position [0, 0]
click at [839, 315] on icon "subject" at bounding box center [839, 319] width 20 height 20
click at [839, 316] on icon "subject" at bounding box center [839, 319] width 20 height 20
click at [833, 435] on icon "subject" at bounding box center [839, 440] width 20 height 20
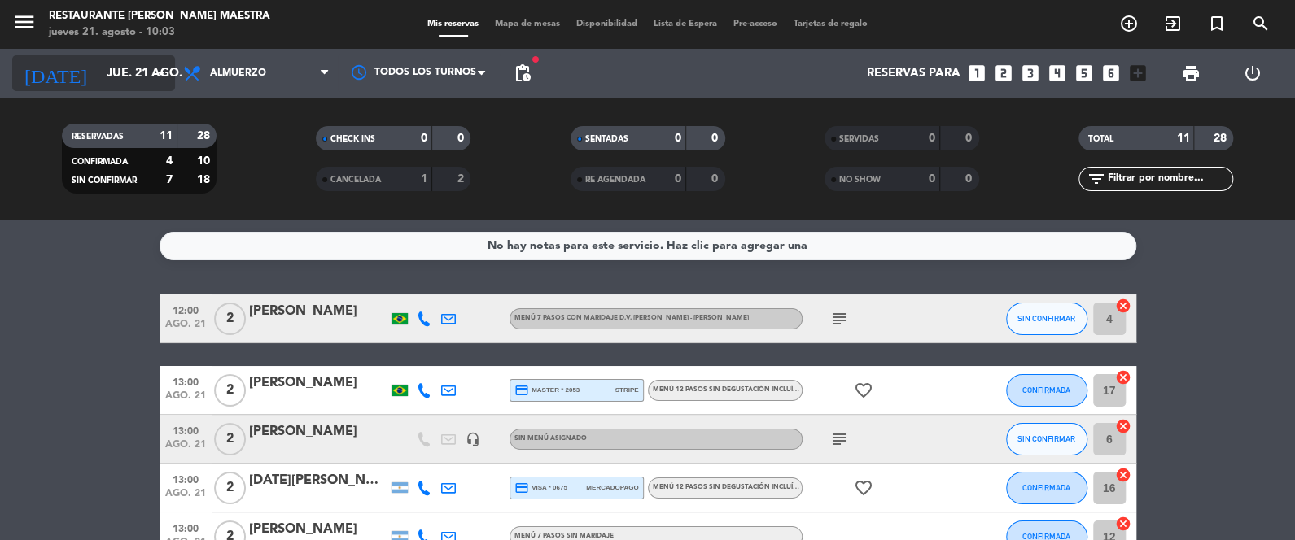
click at [173, 68] on input "jue. 21 ago." at bounding box center [176, 74] width 156 height 30
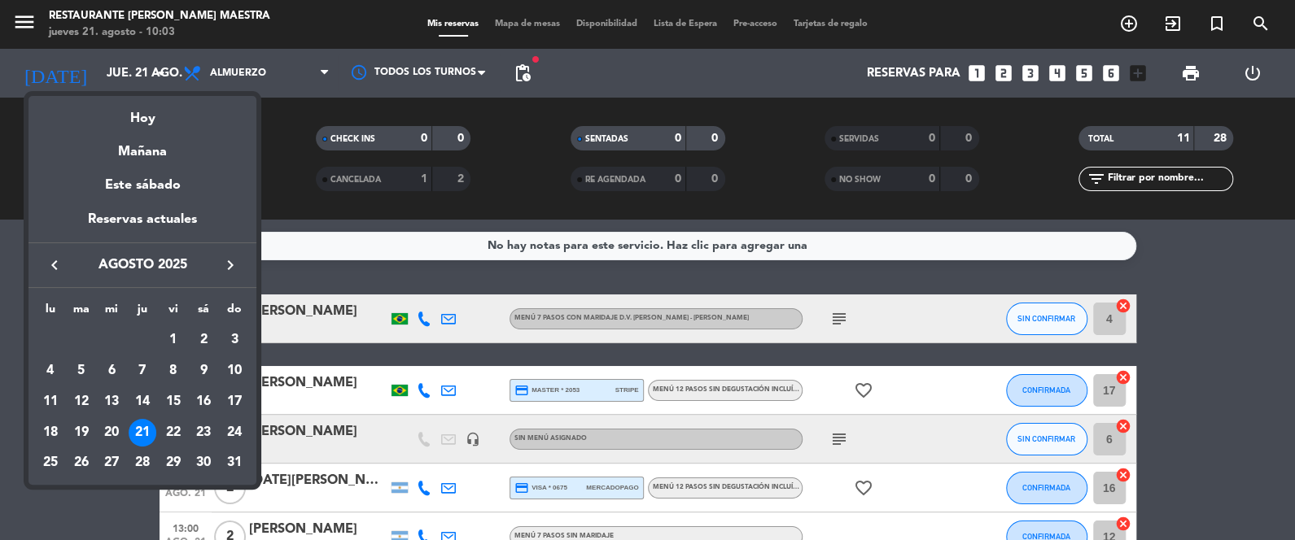
click at [232, 257] on icon "keyboard_arrow_right" at bounding box center [231, 266] width 20 height 20
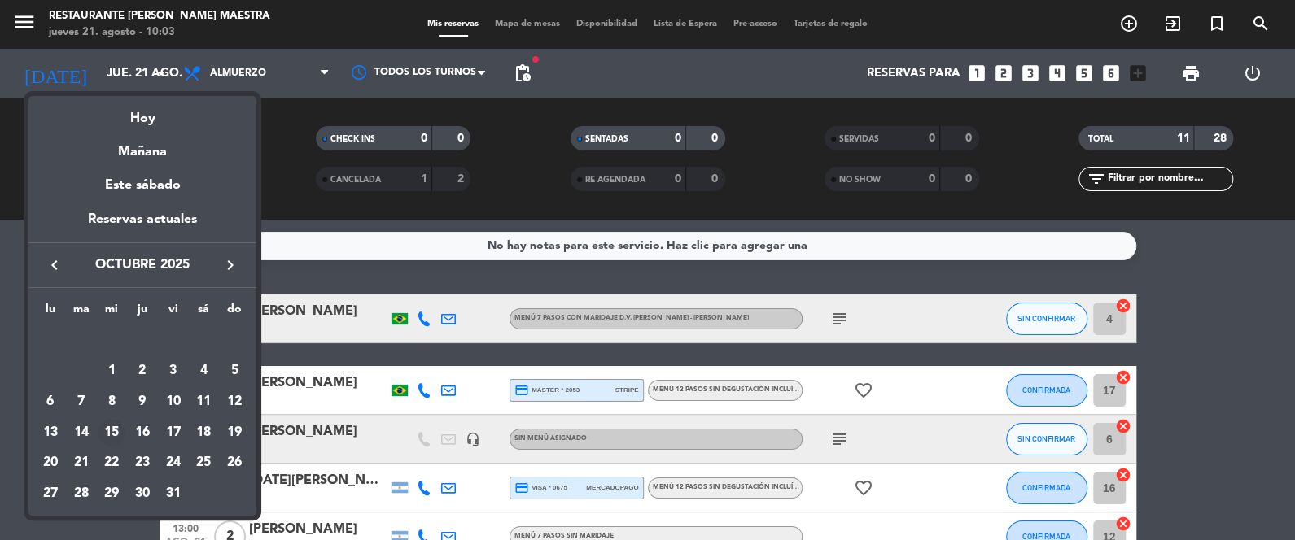
click at [112, 431] on div "15" at bounding box center [112, 433] width 28 height 28
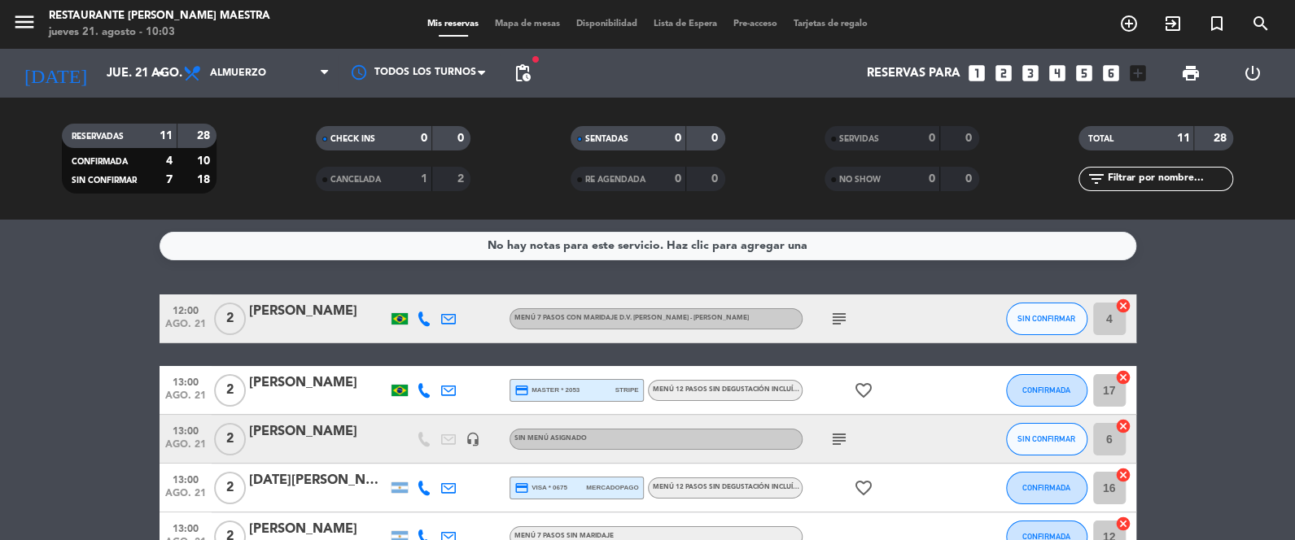
type input "[DATE]"
